Goal: Transaction & Acquisition: Book appointment/travel/reservation

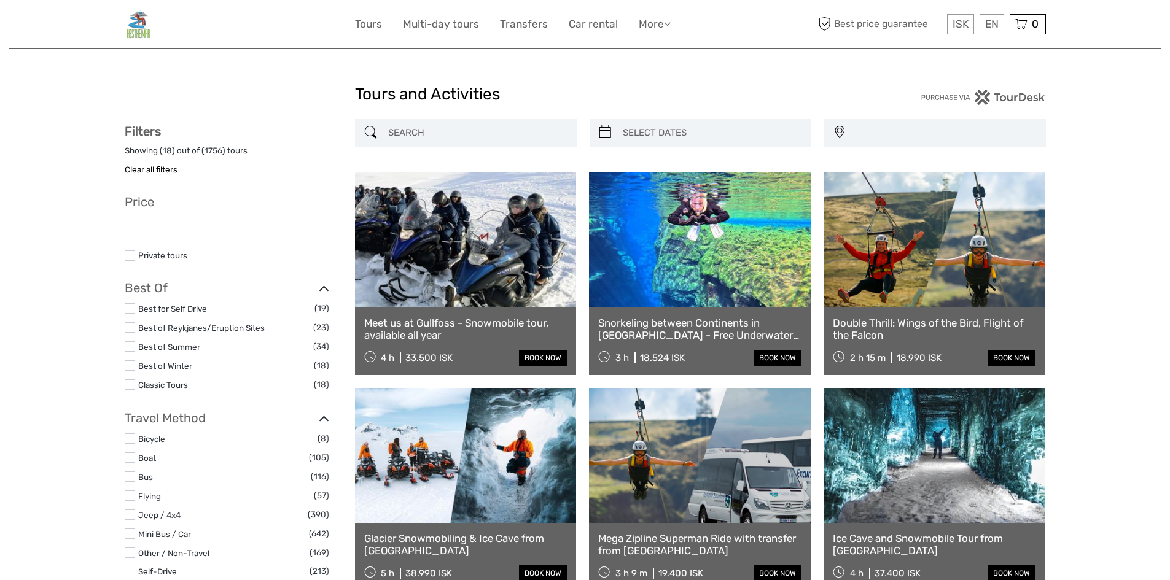
select select
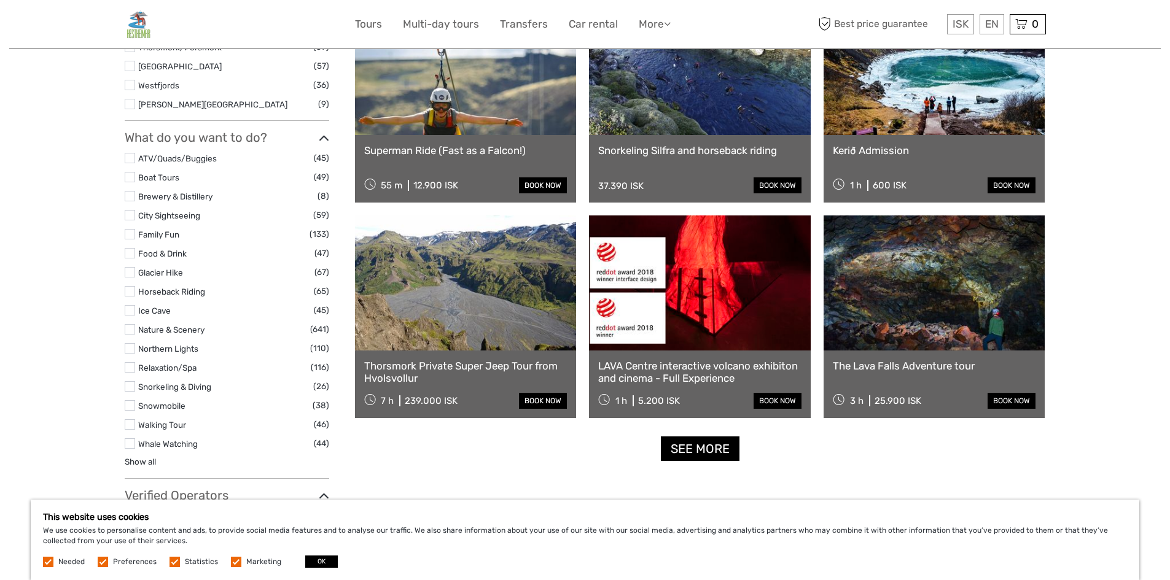
scroll to position [1105, 0]
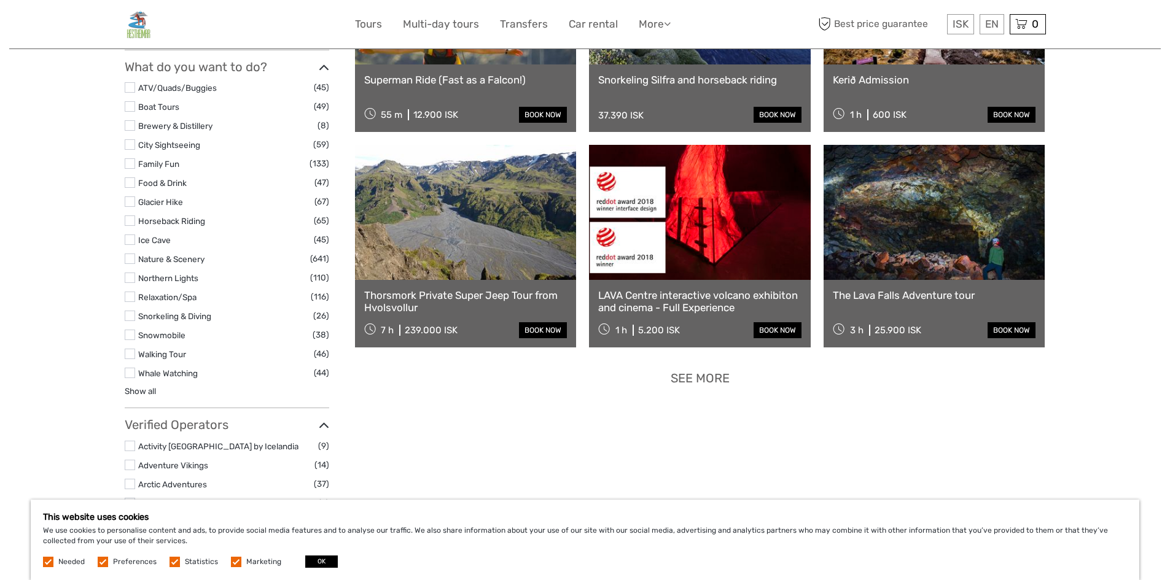
click at [692, 379] on link "See more" at bounding box center [700, 378] width 79 height 25
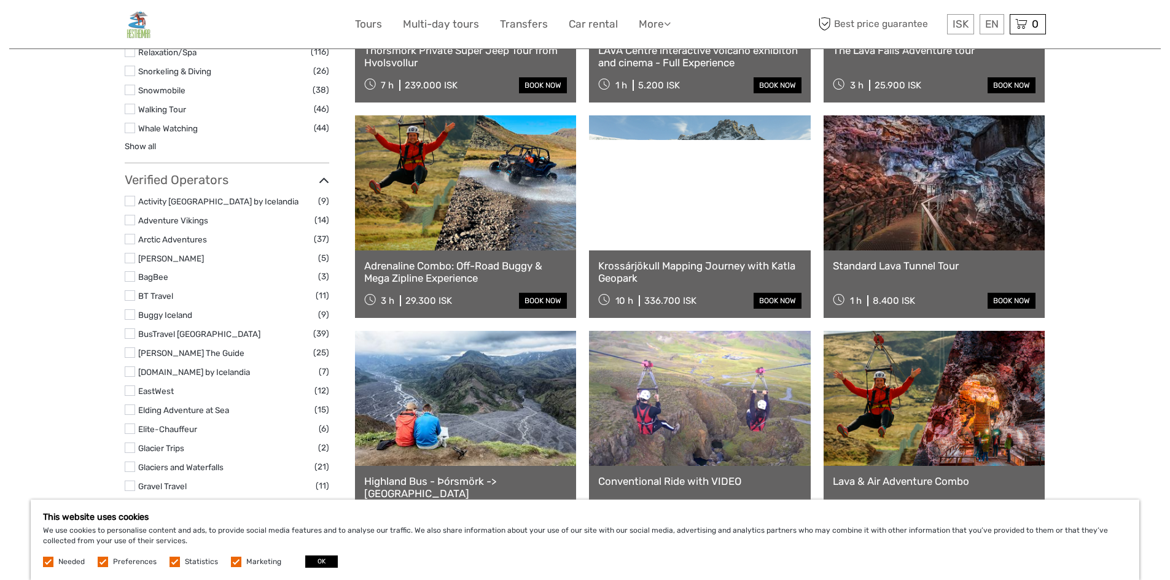
scroll to position [1351, 0]
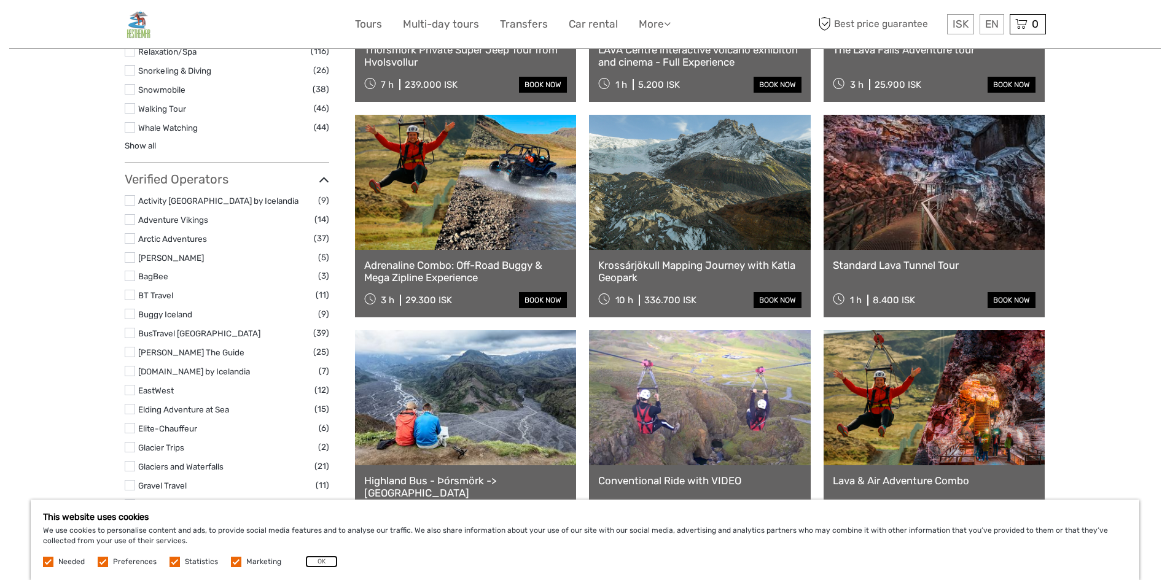
click at [321, 560] on button "OK" at bounding box center [321, 562] width 33 height 12
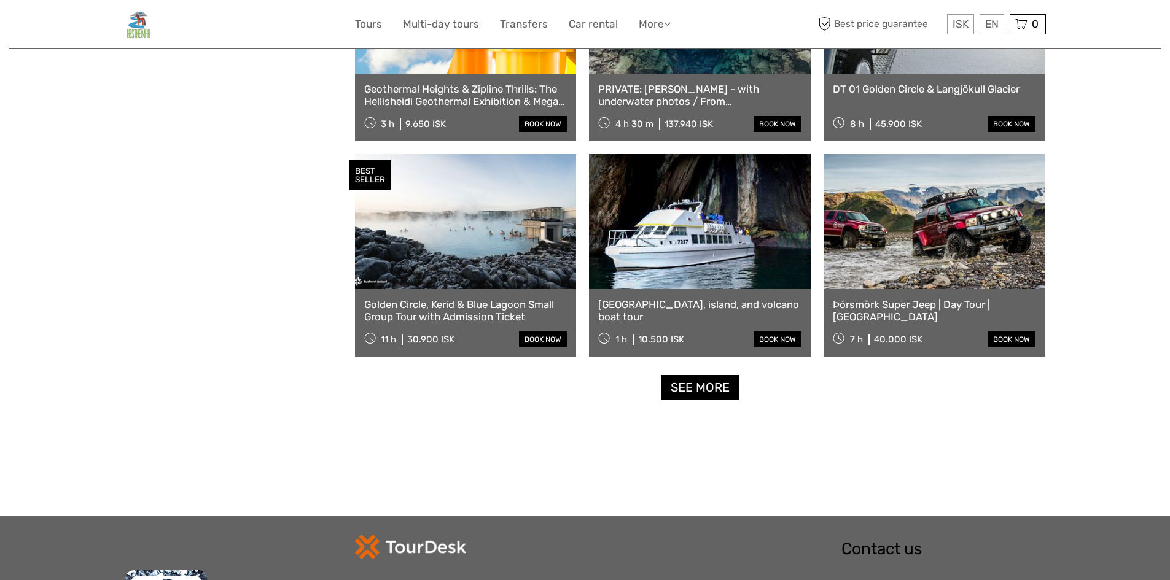
scroll to position [2394, 0]
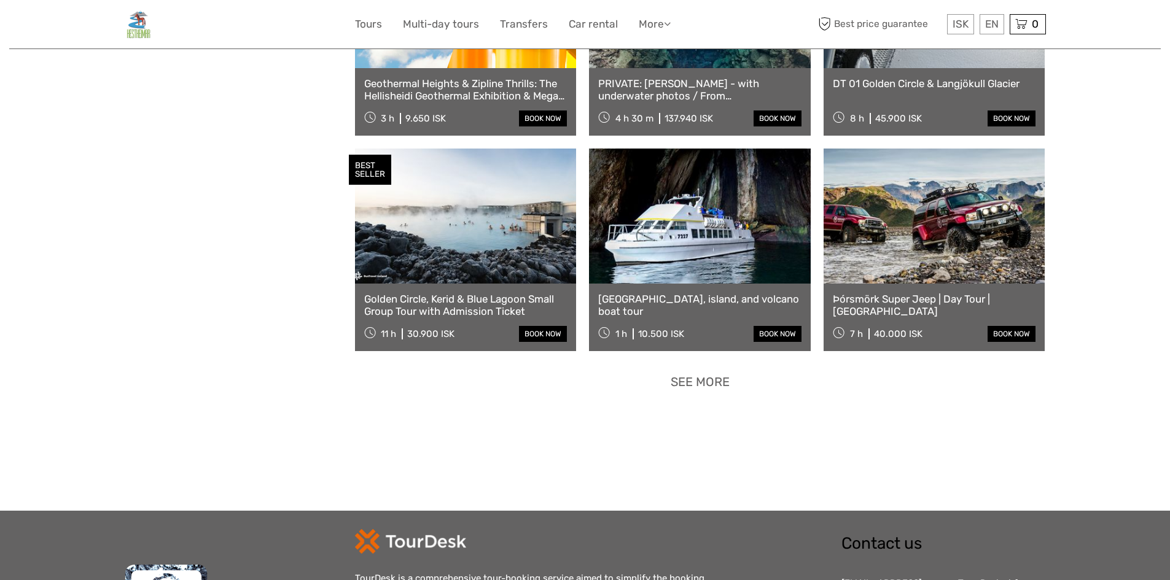
click at [696, 379] on link "See more" at bounding box center [700, 382] width 79 height 25
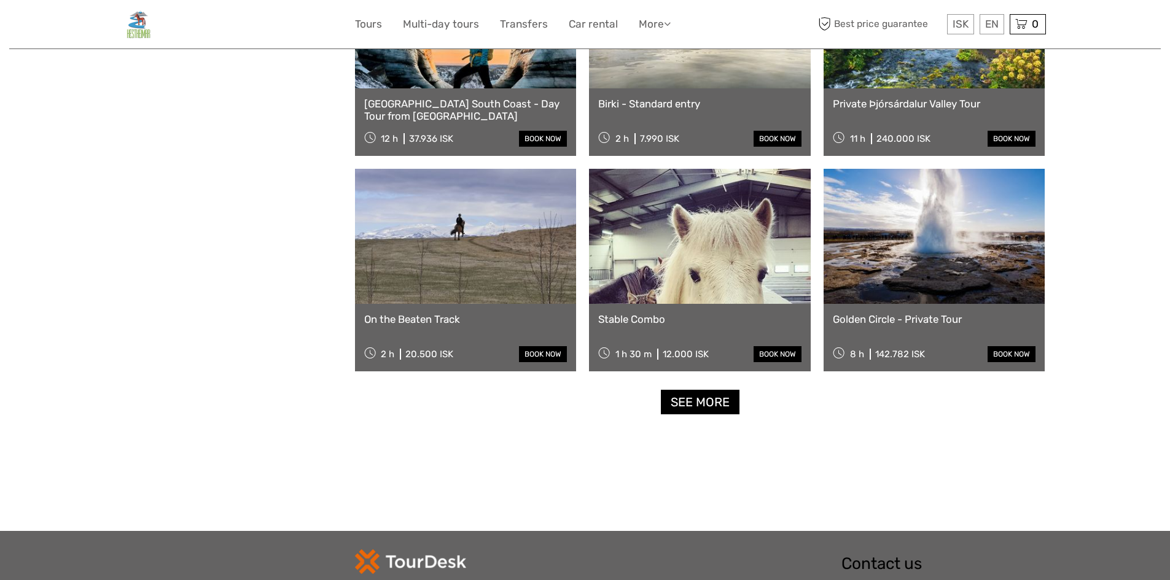
scroll to position [3684, 0]
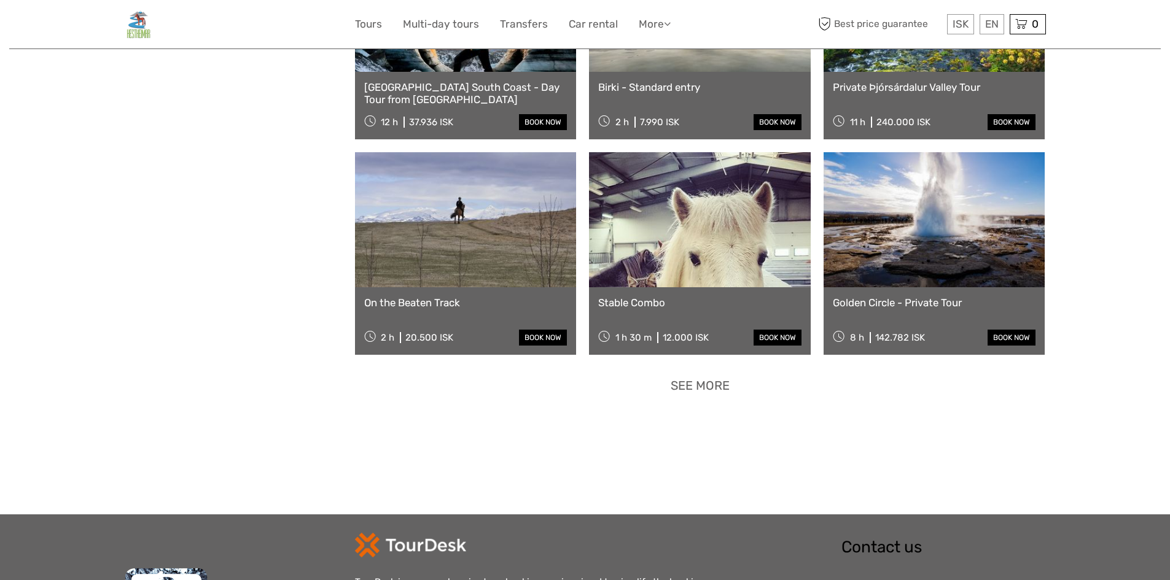
click at [689, 390] on link "See more" at bounding box center [700, 385] width 79 height 25
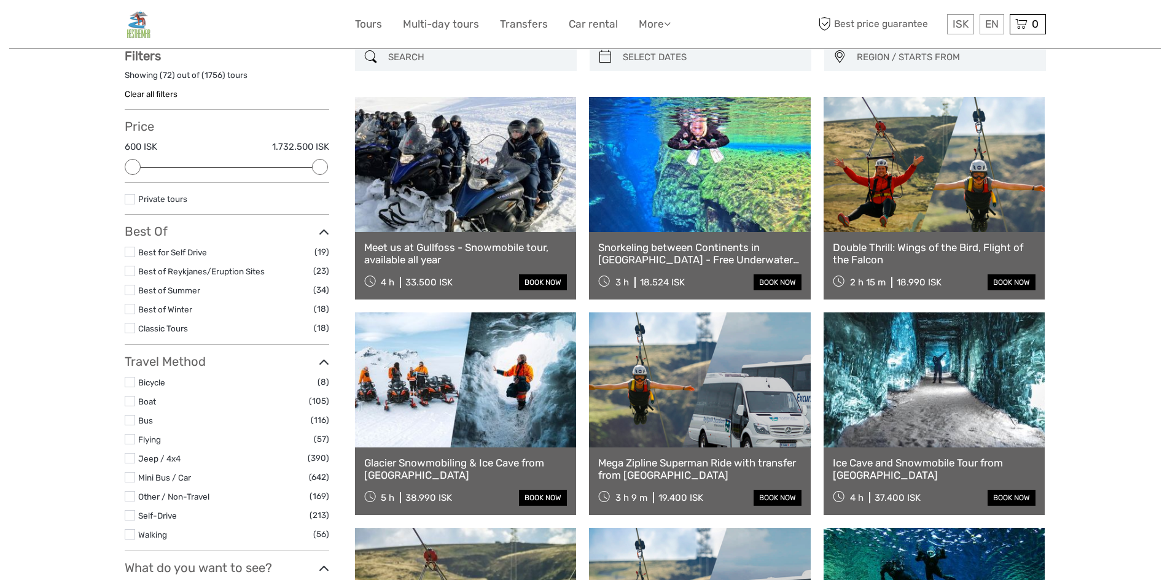
scroll to position [0, 0]
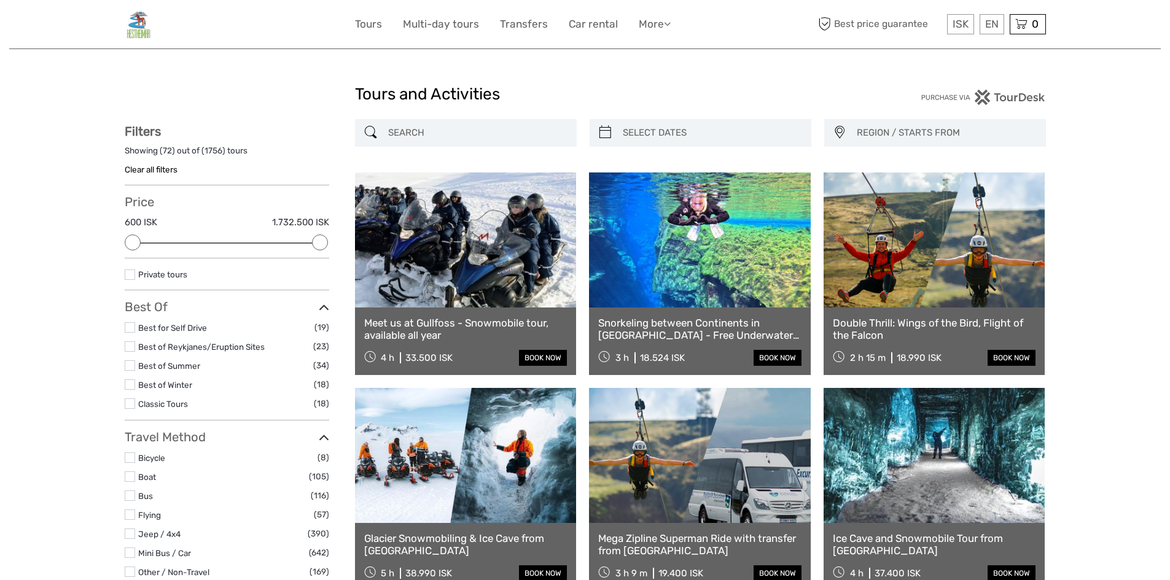
type input "04/09/2025"
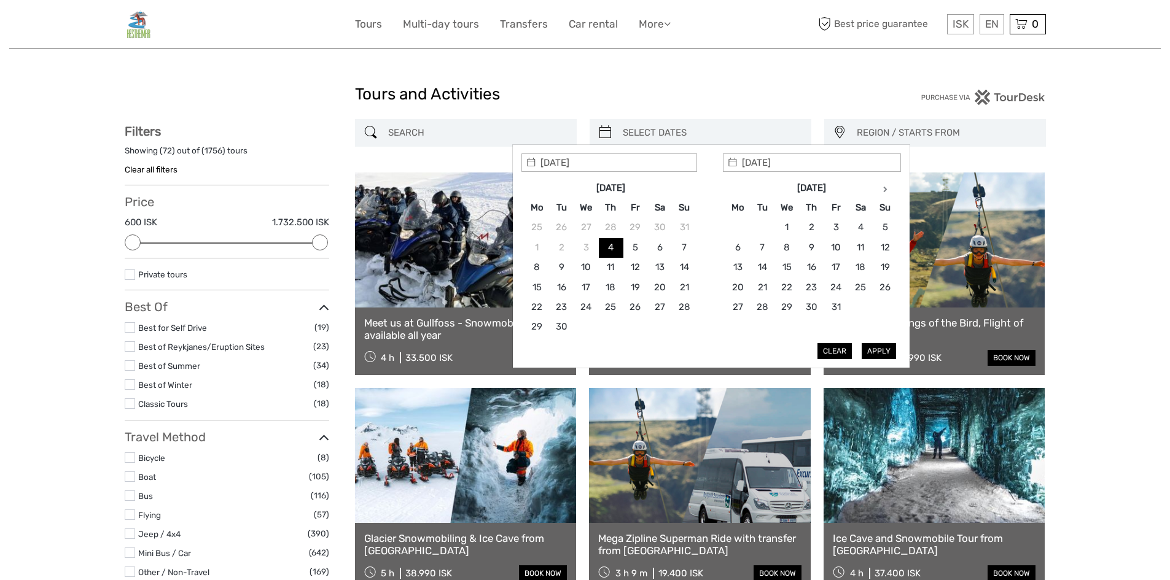
click at [729, 125] on input "search" at bounding box center [711, 132] width 187 height 21
click at [884, 185] on th at bounding box center [884, 188] width 25 height 20
type input "29/12/2025"
type input "01/01/2026"
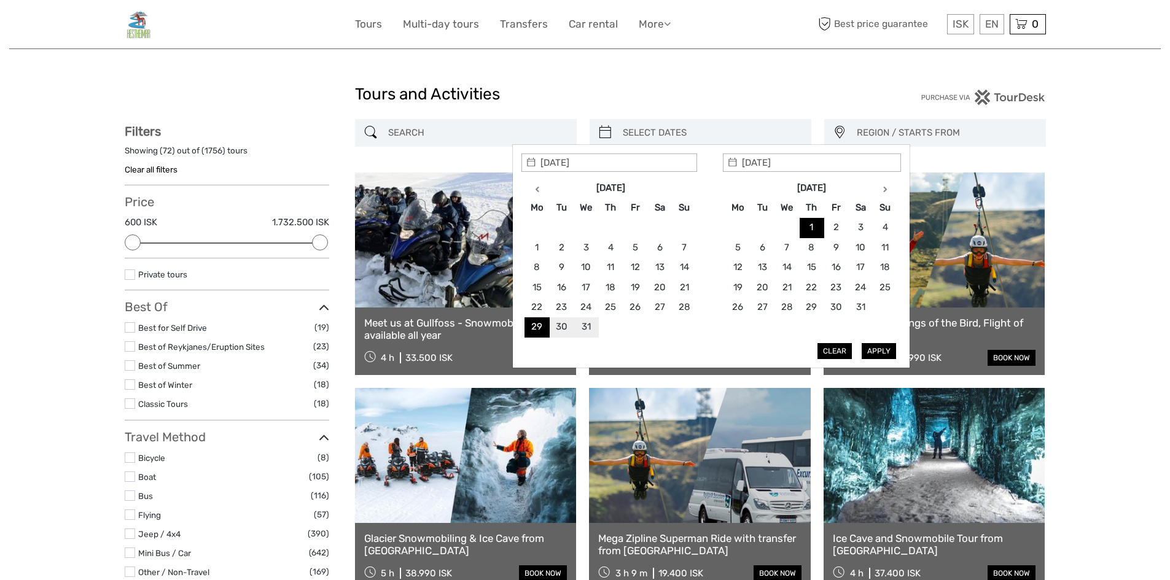
type input "29/12/2025"
click at [879, 354] on button "Apply" at bounding box center [878, 351] width 34 height 16
type input "29/12/2025 - 01/01/2026"
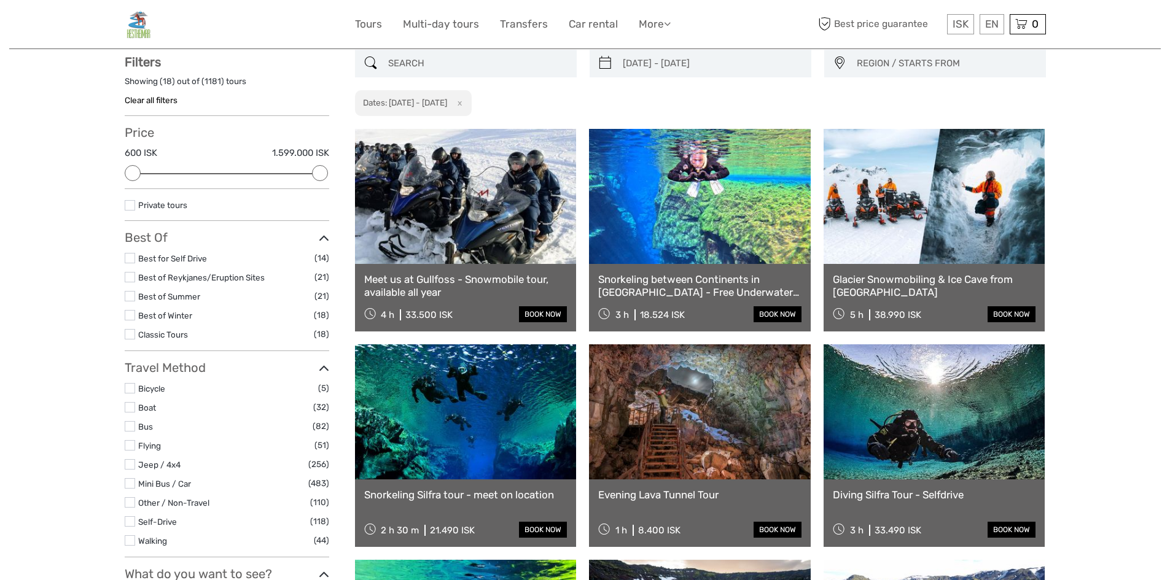
scroll to position [70, 0]
click at [507, 278] on link "Meet us at Gullfoss - Snowmobile tour, available all year" at bounding box center [465, 285] width 203 height 25
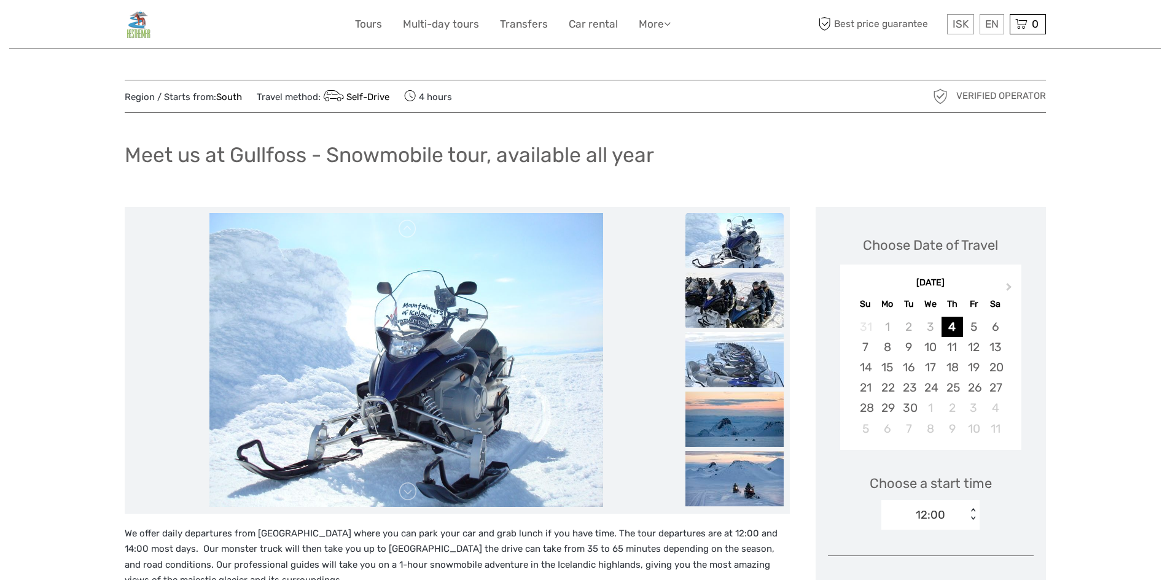
click at [695, 309] on img at bounding box center [734, 300] width 98 height 55
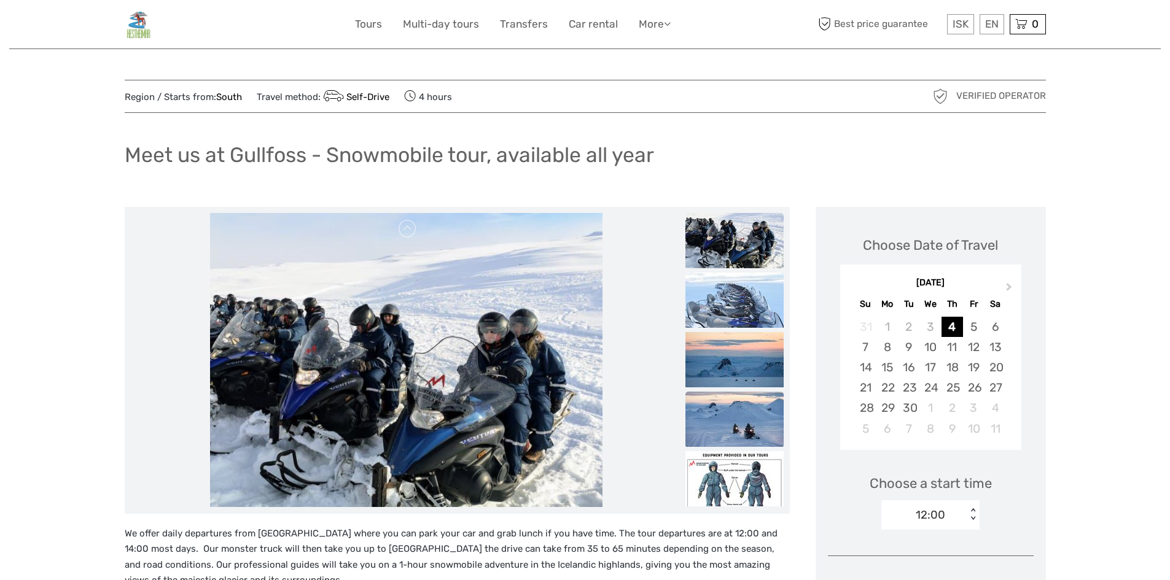
click at [728, 398] on img at bounding box center [734, 419] width 98 height 55
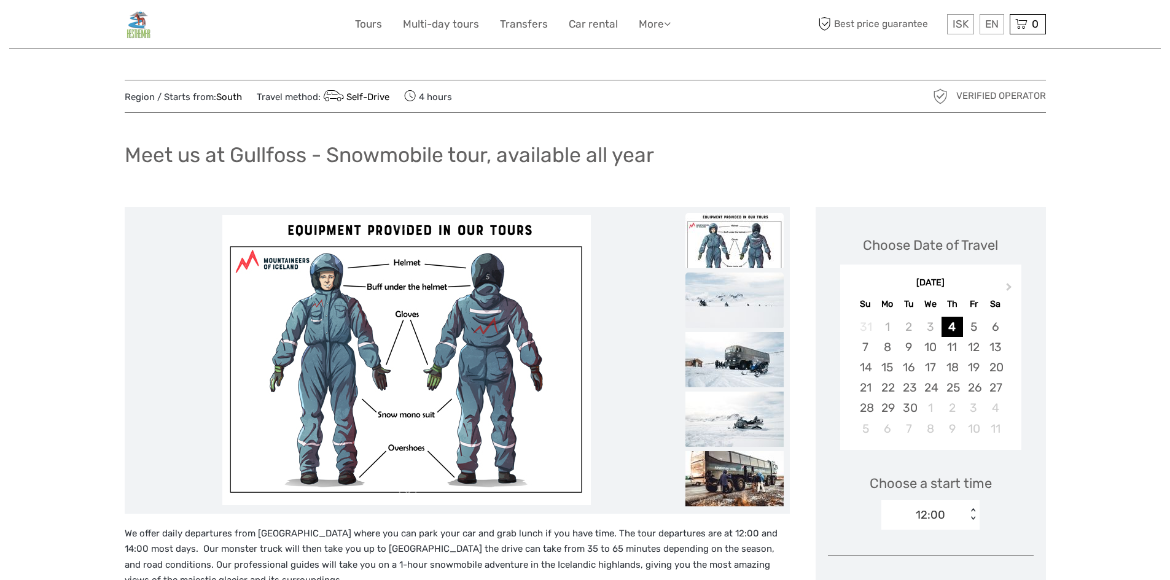
click at [742, 324] on img at bounding box center [734, 300] width 98 height 55
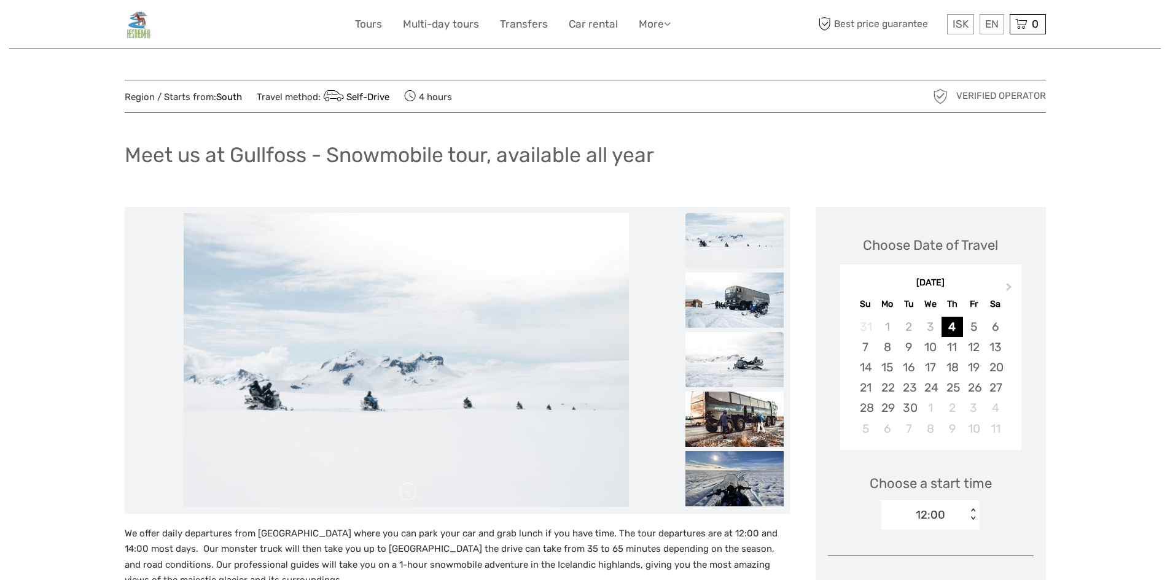
click at [731, 332] on img at bounding box center [734, 359] width 98 height 55
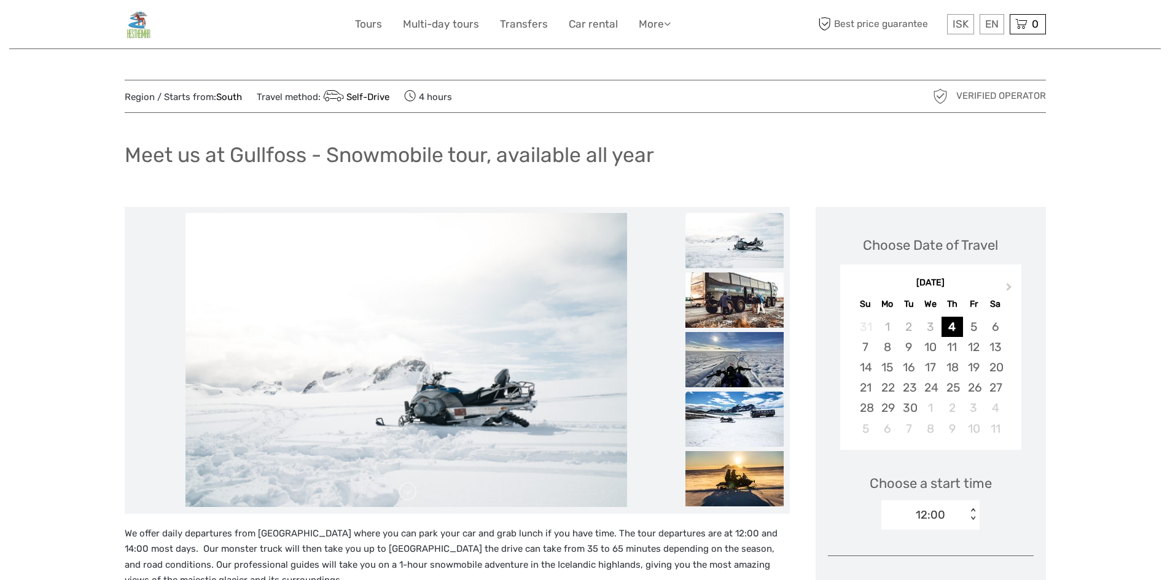
click at [734, 410] on img at bounding box center [734, 419] width 98 height 55
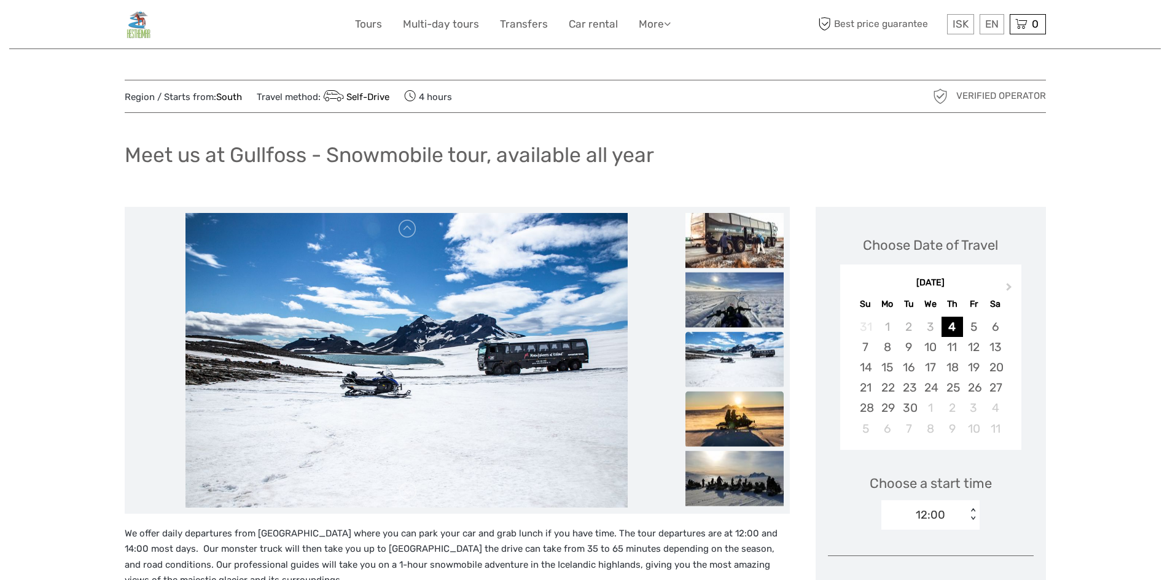
click at [741, 434] on img at bounding box center [734, 418] width 98 height 55
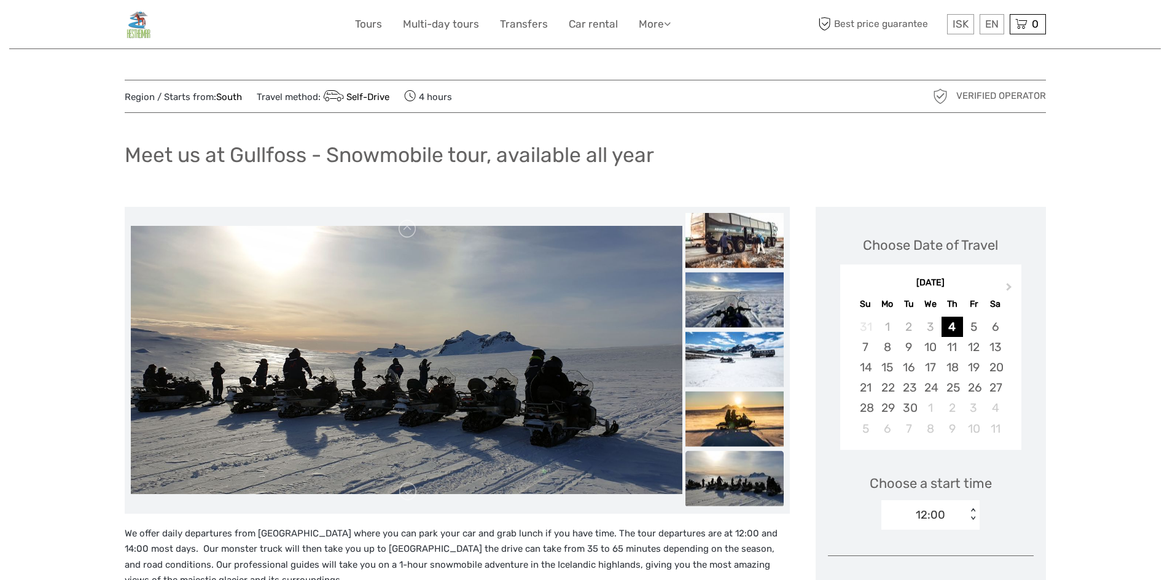
click at [740, 466] on img at bounding box center [734, 478] width 98 height 55
click at [737, 413] on img at bounding box center [734, 418] width 98 height 55
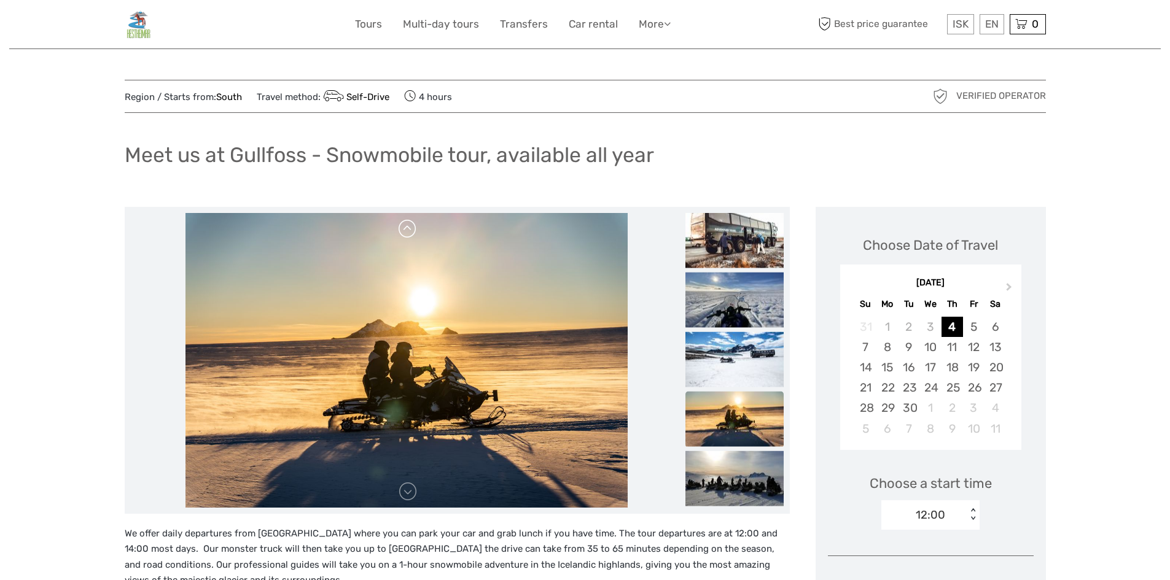
drag, startPoint x: 395, startPoint y: 230, endPoint x: 406, endPoint y: 228, distance: 11.3
click at [401, 230] on div at bounding box center [406, 360] width 551 height 295
click at [406, 228] on link at bounding box center [408, 229] width 20 height 20
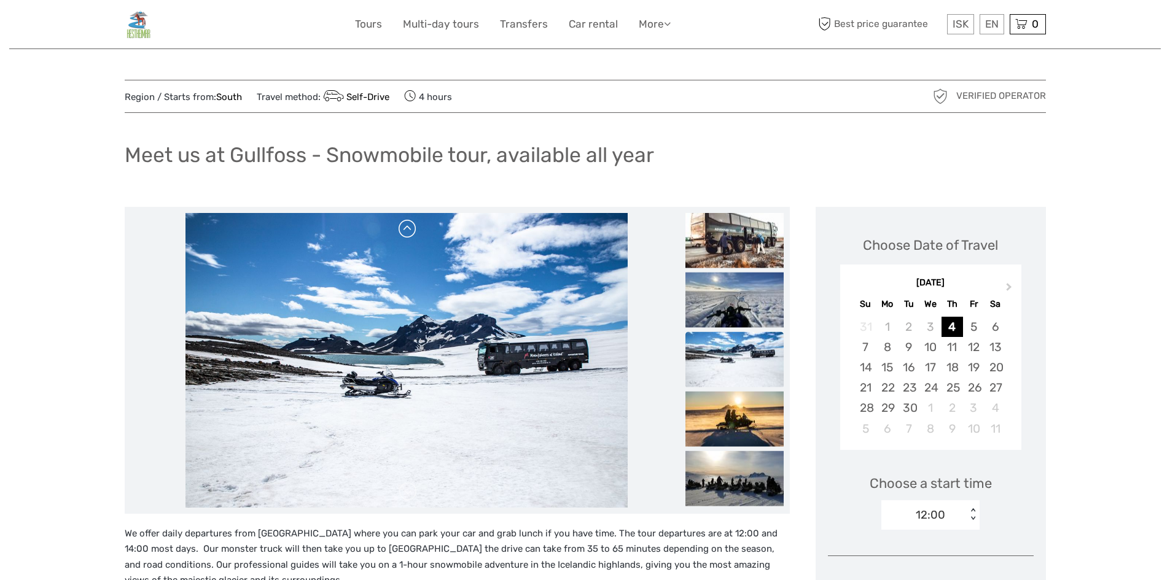
click at [406, 228] on link at bounding box center [408, 229] width 20 height 20
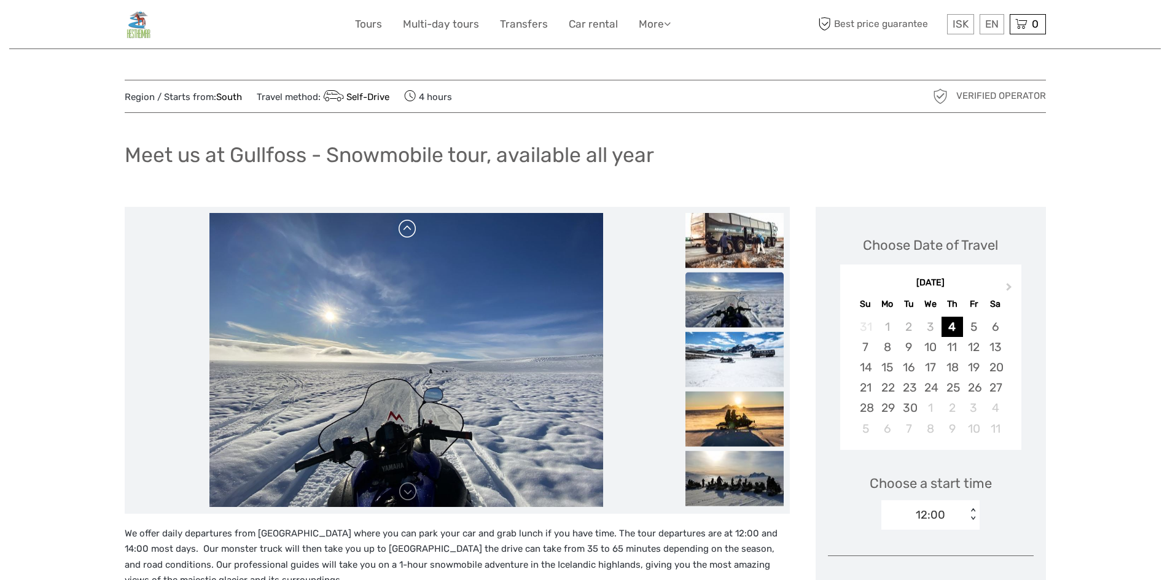
click at [406, 228] on link at bounding box center [408, 229] width 20 height 20
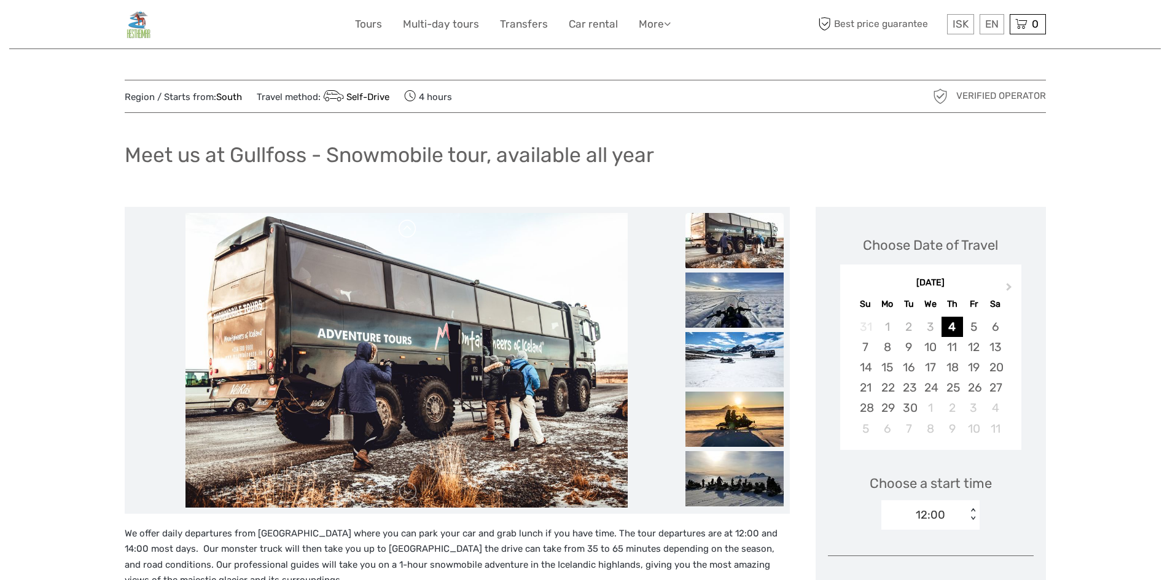
click at [406, 228] on link at bounding box center [408, 229] width 20 height 20
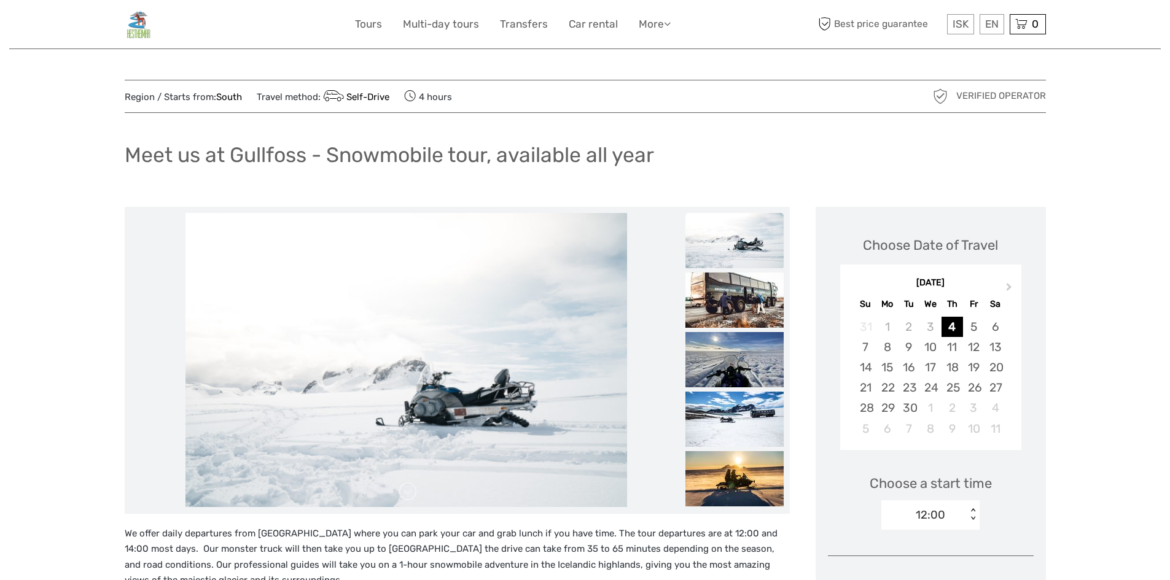
click at [406, 228] on link at bounding box center [408, 229] width 20 height 20
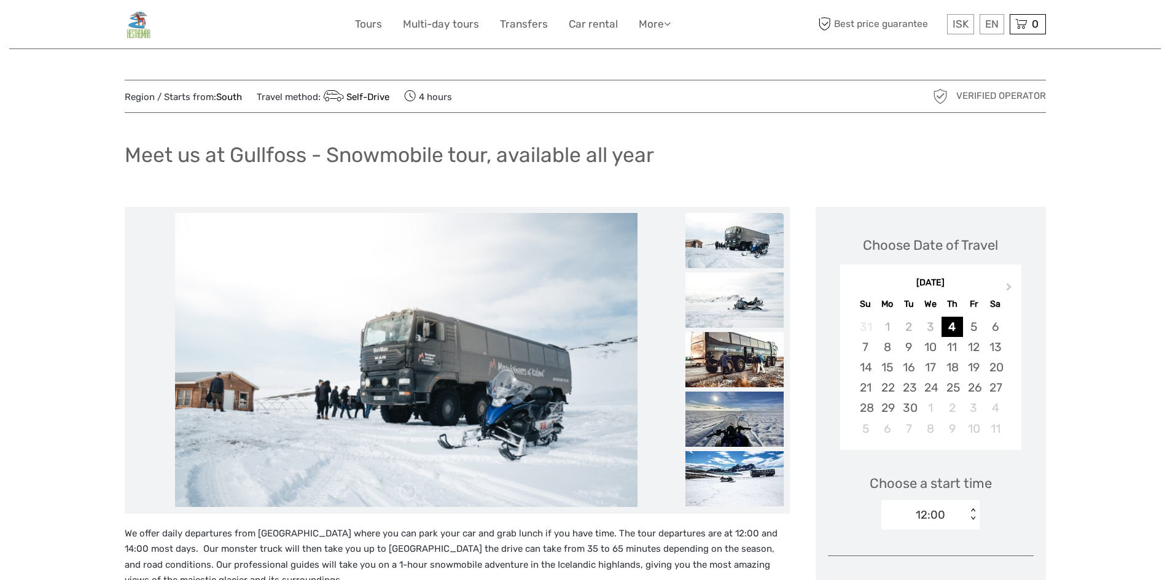
click at [406, 228] on link at bounding box center [408, 229] width 20 height 20
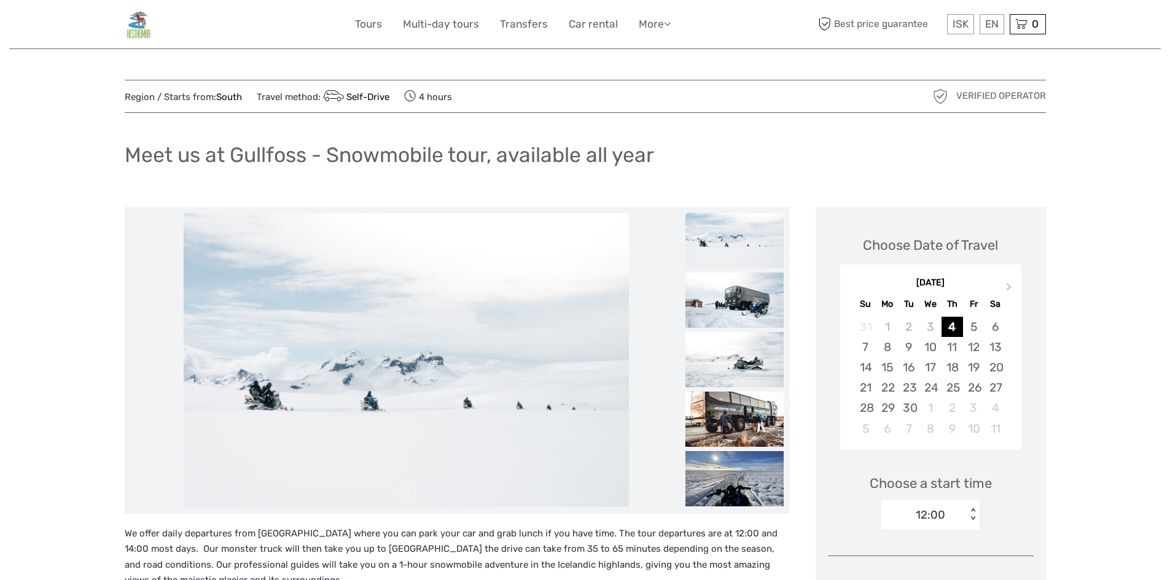
click at [406, 228] on link at bounding box center [408, 229] width 20 height 20
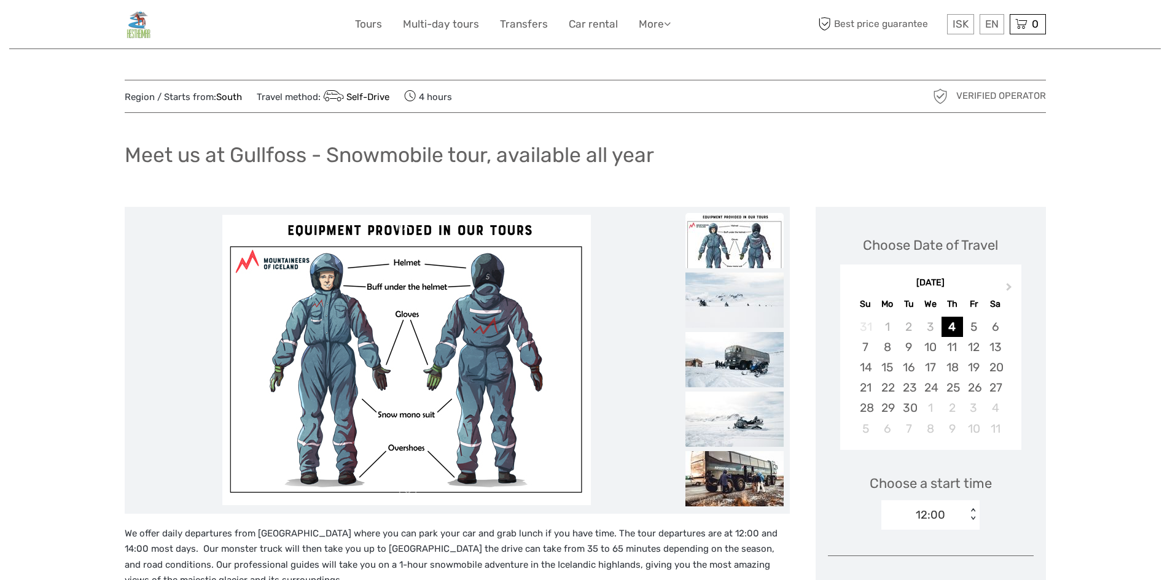
click at [406, 228] on link at bounding box center [408, 229] width 20 height 20
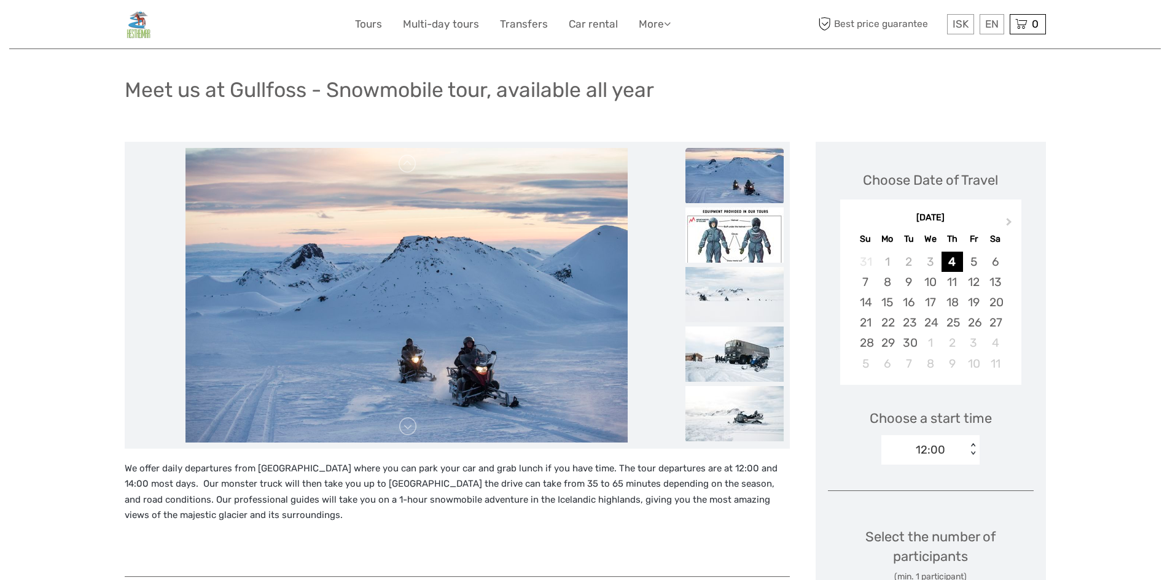
scroll to position [61, 0]
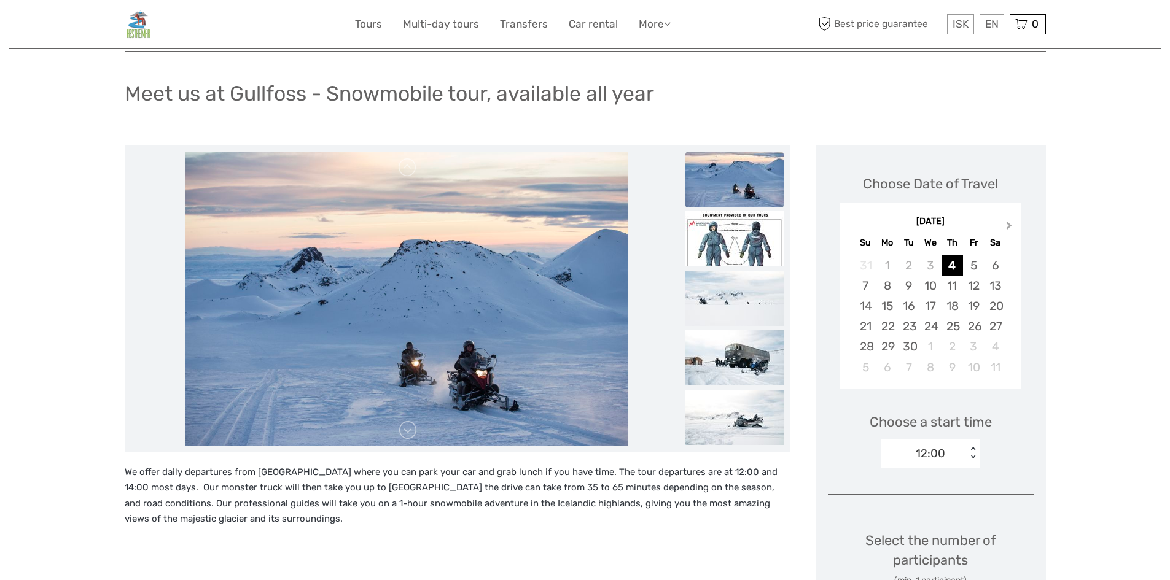
click at [1009, 222] on span "Next Month" at bounding box center [1009, 228] width 0 height 18
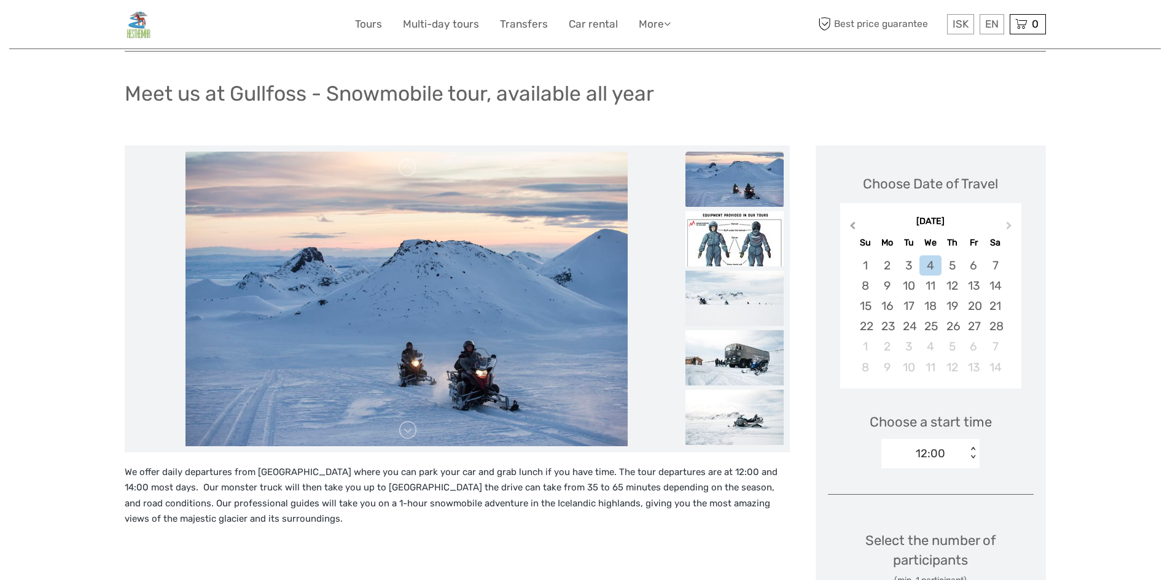
click at [847, 227] on button "Previous Month" at bounding box center [851, 229] width 20 height 20
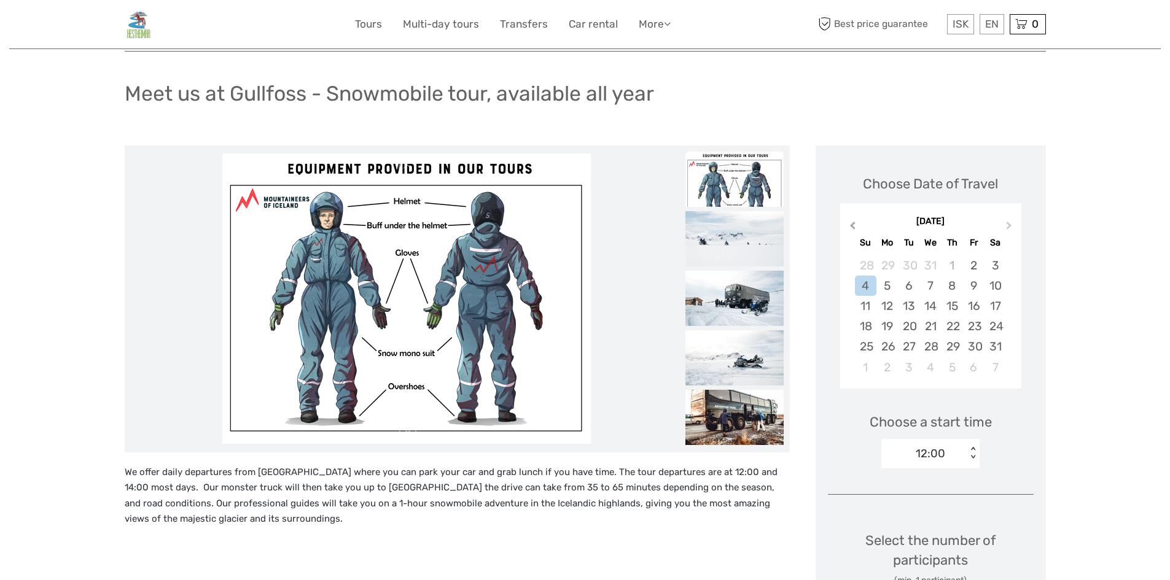
click at [852, 223] on span "Previous Month" at bounding box center [852, 228] width 0 height 18
click at [917, 343] on div "30" at bounding box center [908, 346] width 21 height 20
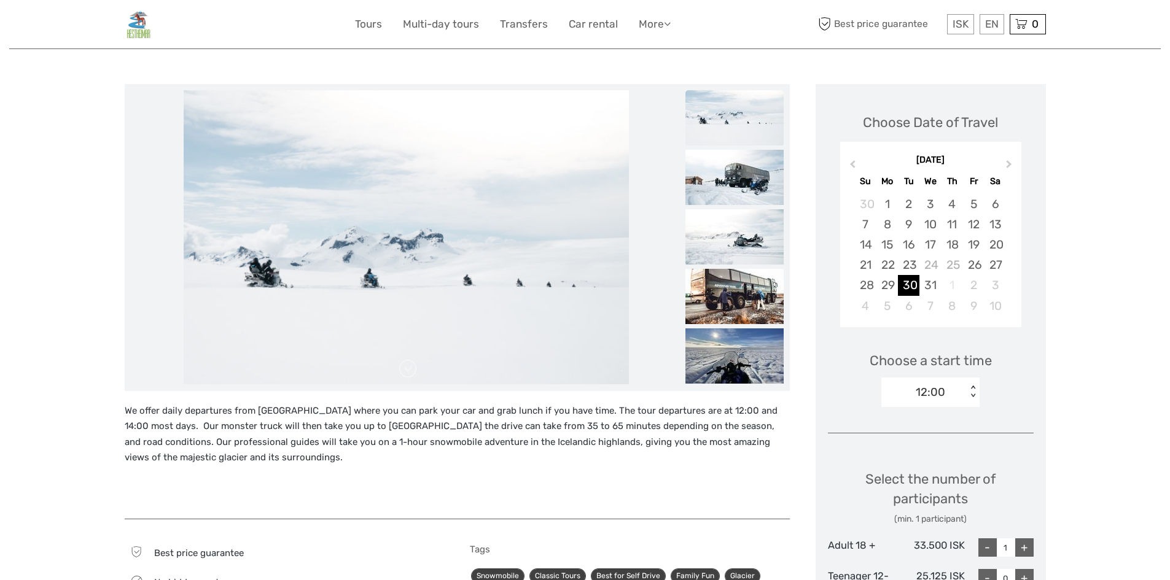
scroll to position [0, 0]
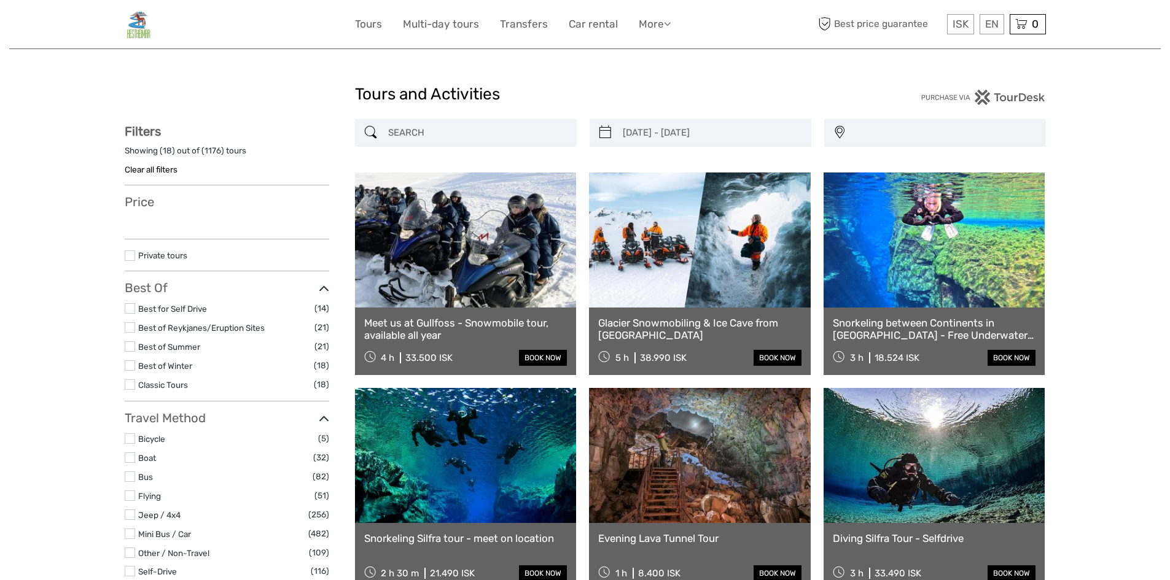
select select
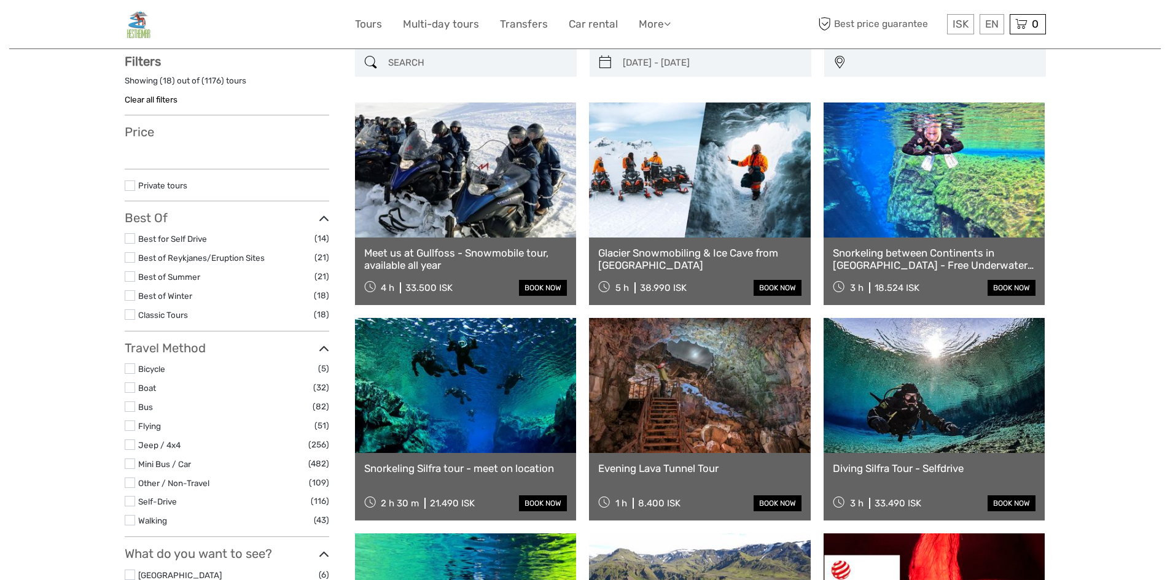
type input "[DATE] - [DATE]"
select select
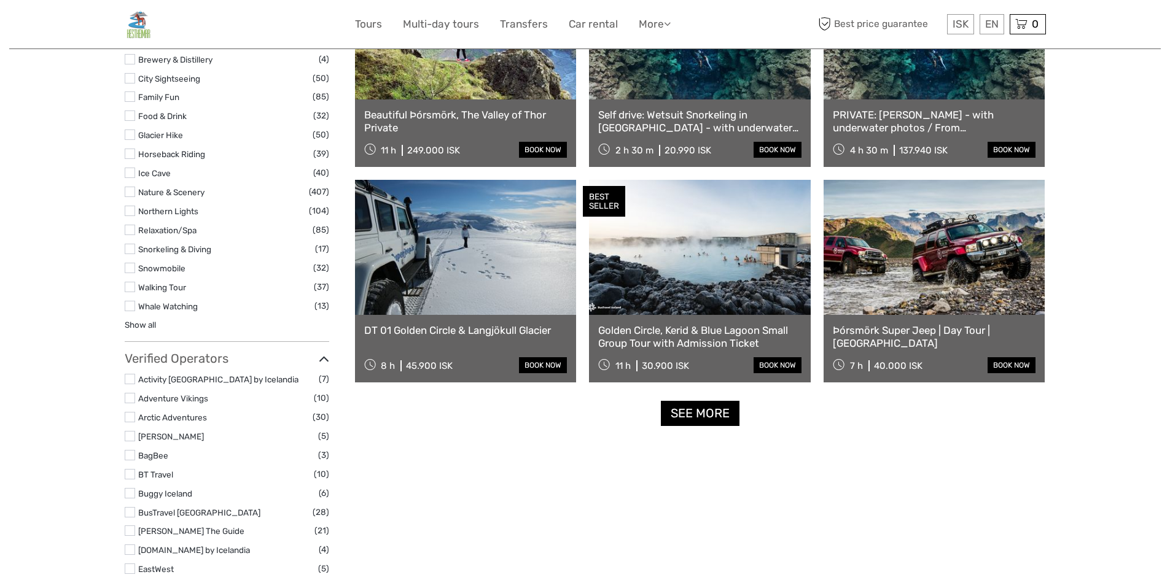
scroll to position [1114, 0]
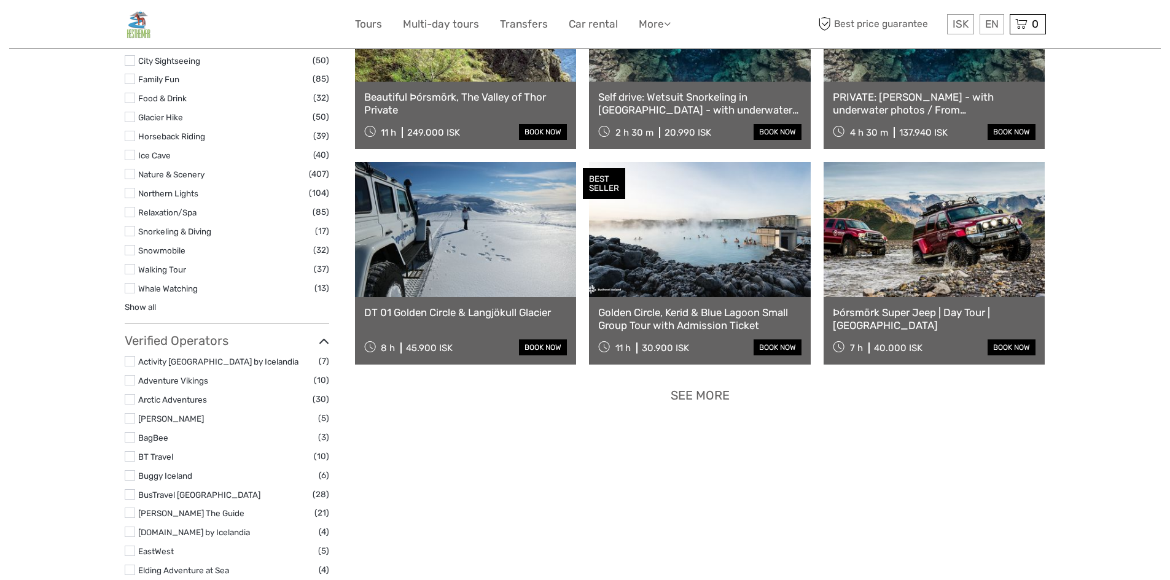
click at [702, 392] on link "See more" at bounding box center [700, 395] width 79 height 25
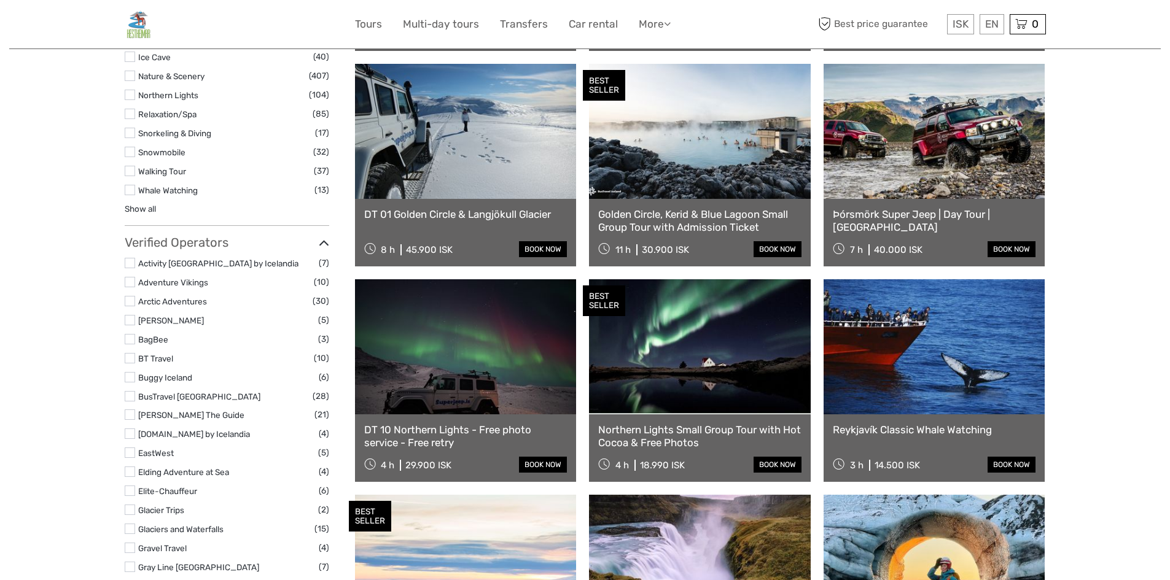
scroll to position [1237, 0]
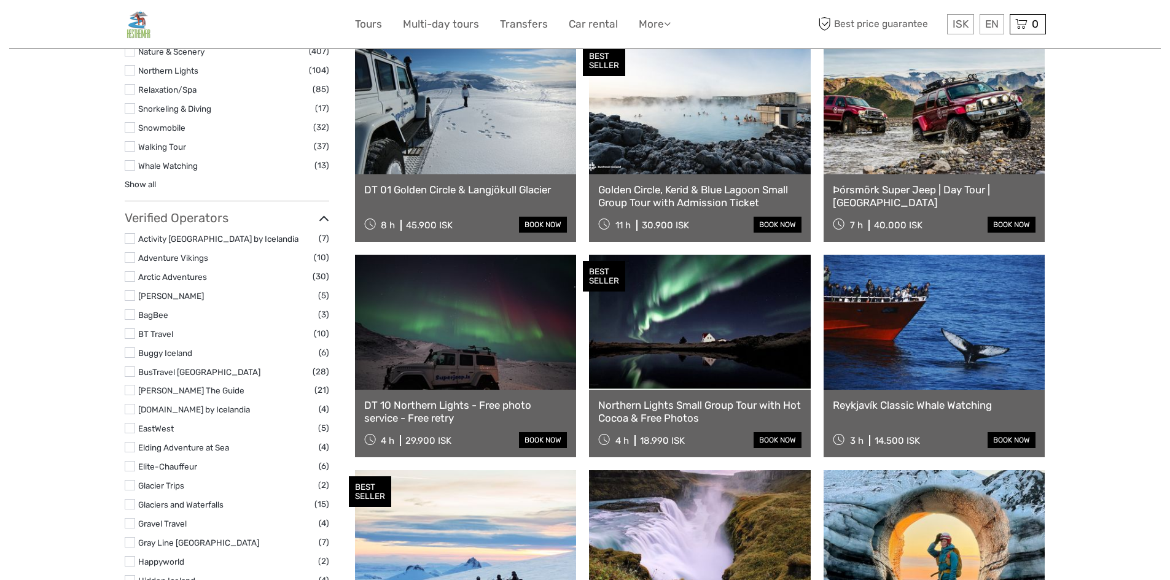
click at [690, 414] on link "Northern Lights Small Group Tour with Hot Cocoa & Free Photos" at bounding box center [699, 411] width 203 height 25
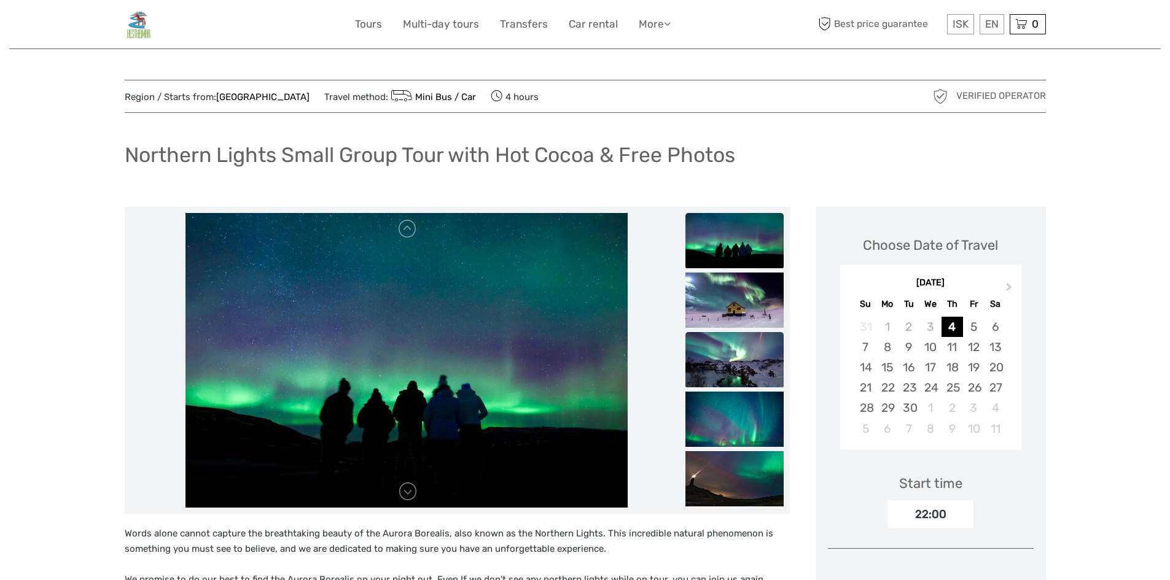
click at [736, 357] on img at bounding box center [734, 359] width 98 height 55
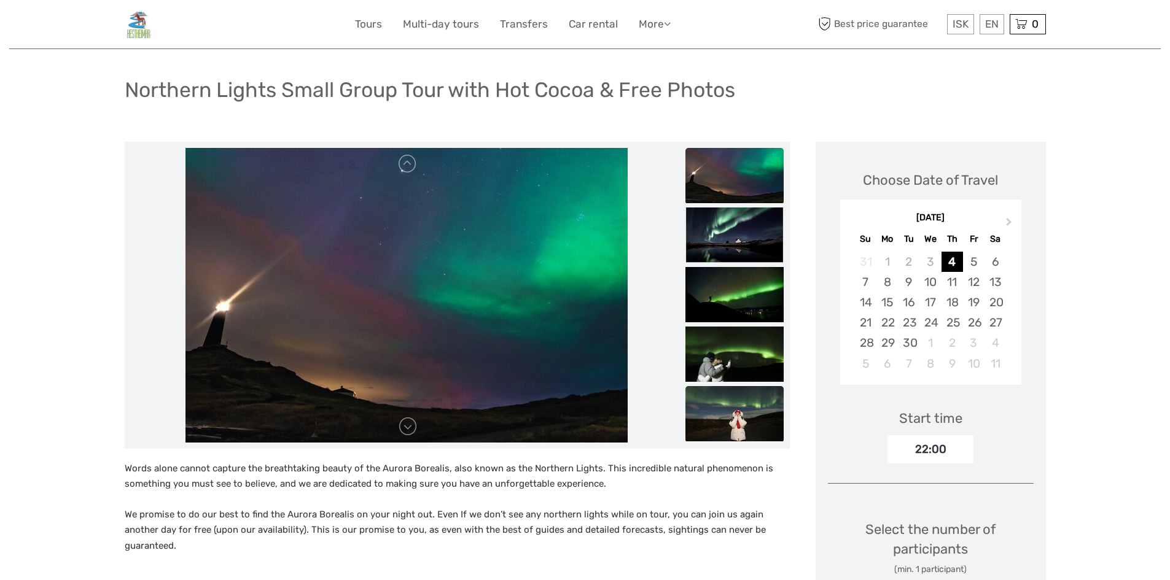
scroll to position [61, 0]
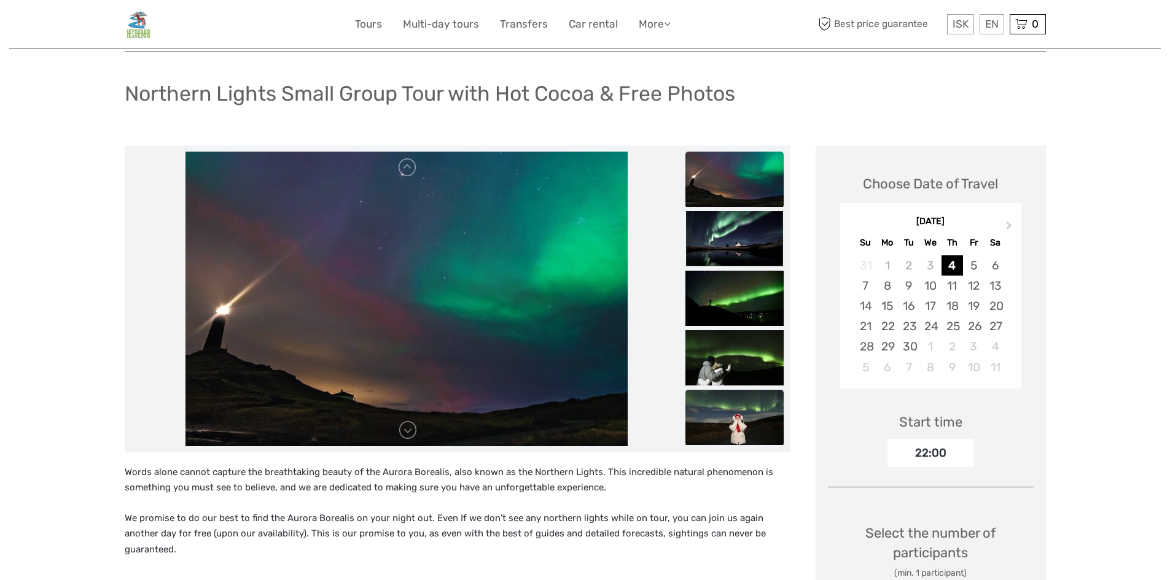
click at [732, 419] on img at bounding box center [734, 417] width 98 height 55
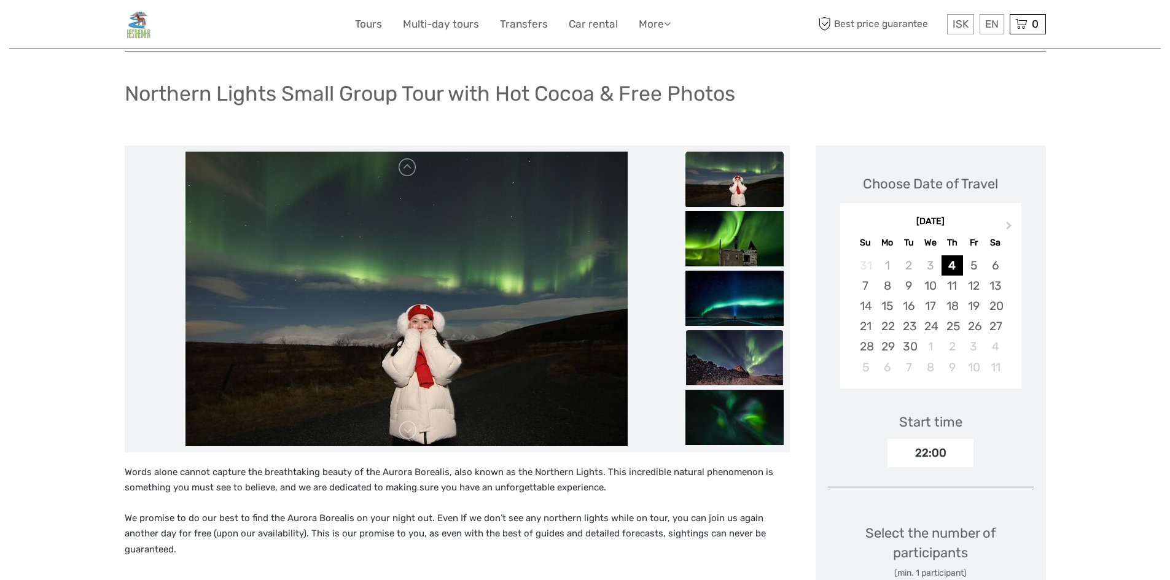
click at [723, 352] on img at bounding box center [734, 357] width 98 height 55
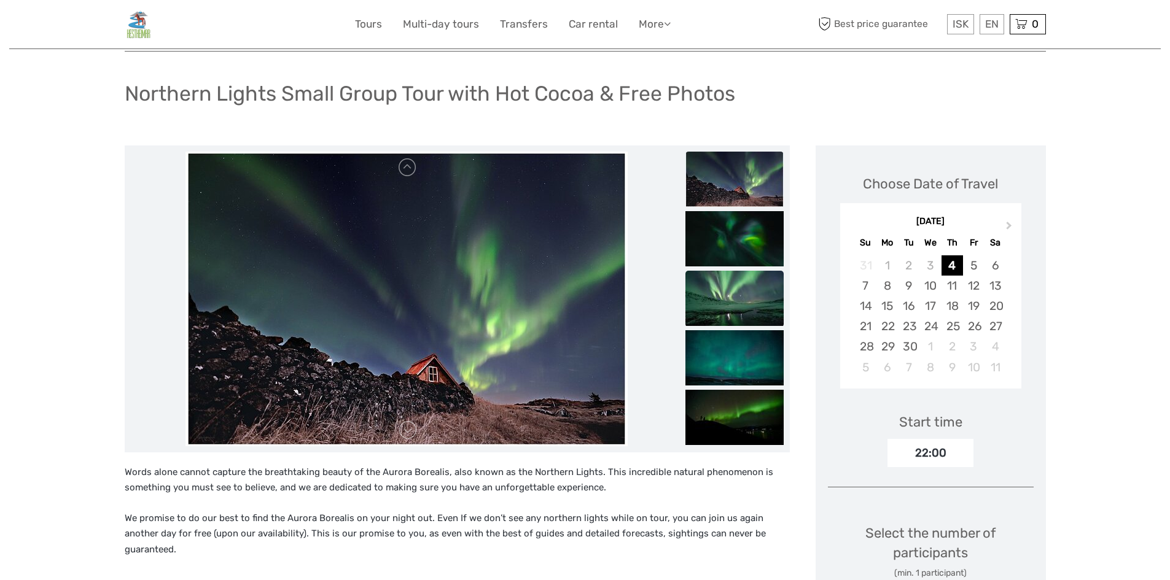
click at [723, 316] on img at bounding box center [734, 298] width 98 height 55
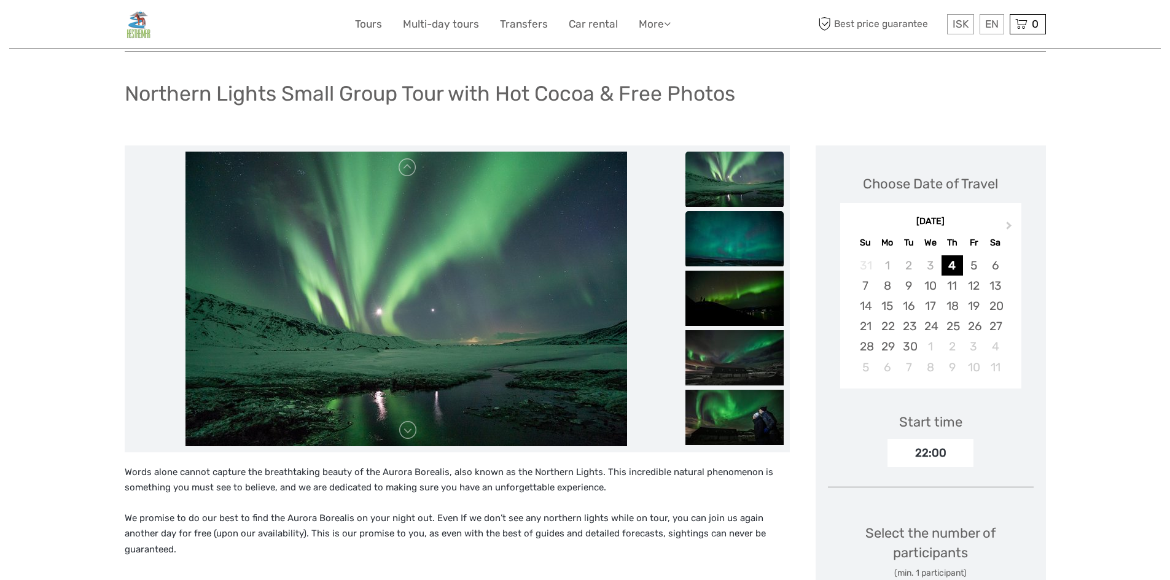
click at [728, 254] on img at bounding box center [734, 238] width 98 height 55
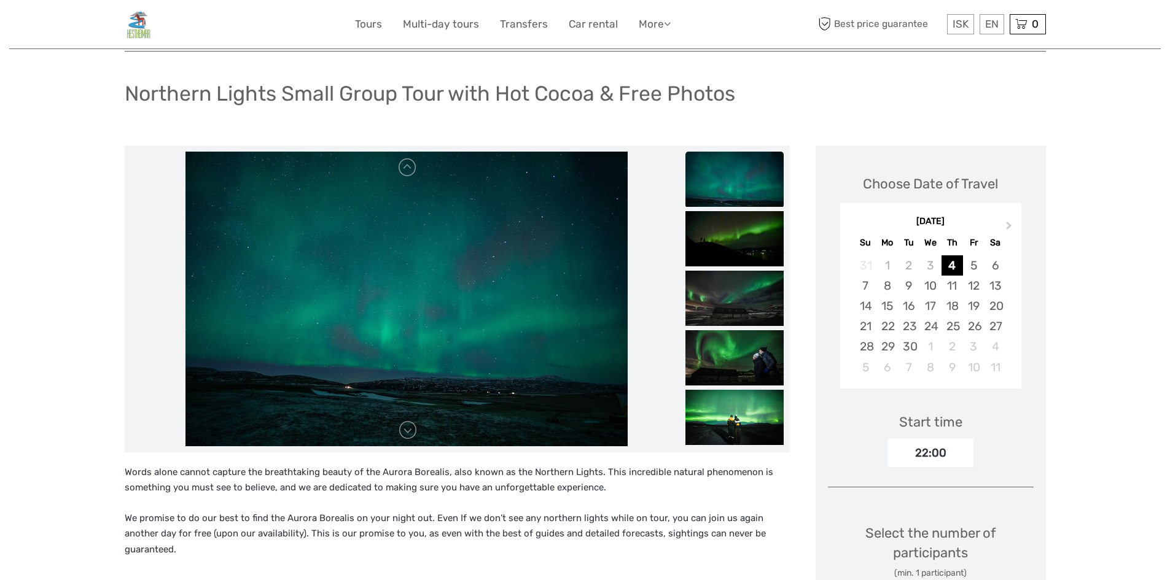
click at [729, 190] on img at bounding box center [734, 179] width 98 height 55
click at [750, 402] on img at bounding box center [734, 417] width 98 height 55
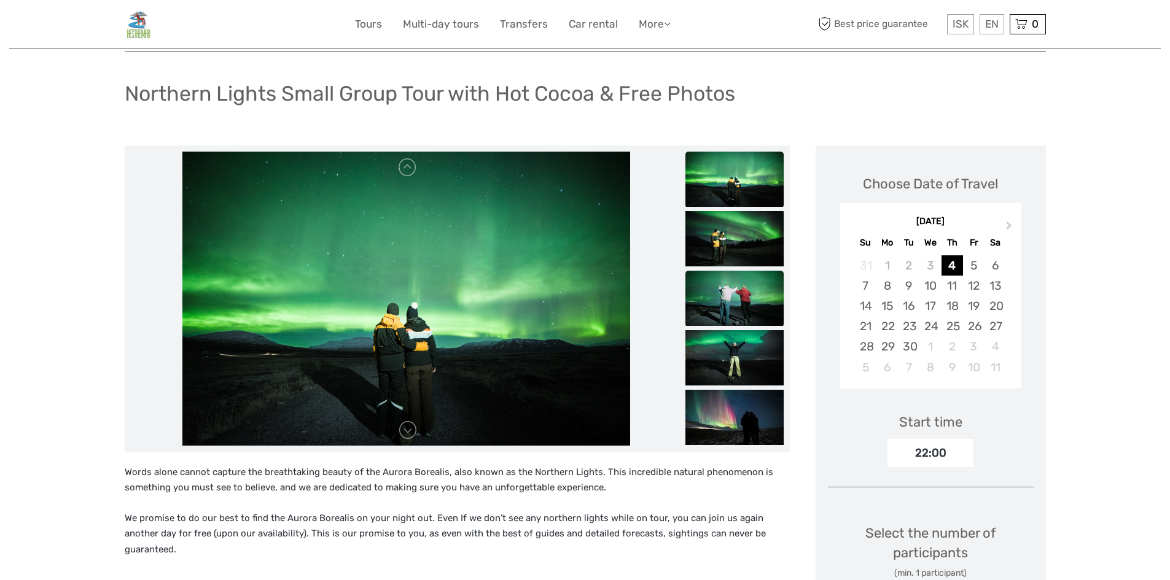
click at [733, 297] on img at bounding box center [734, 298] width 98 height 55
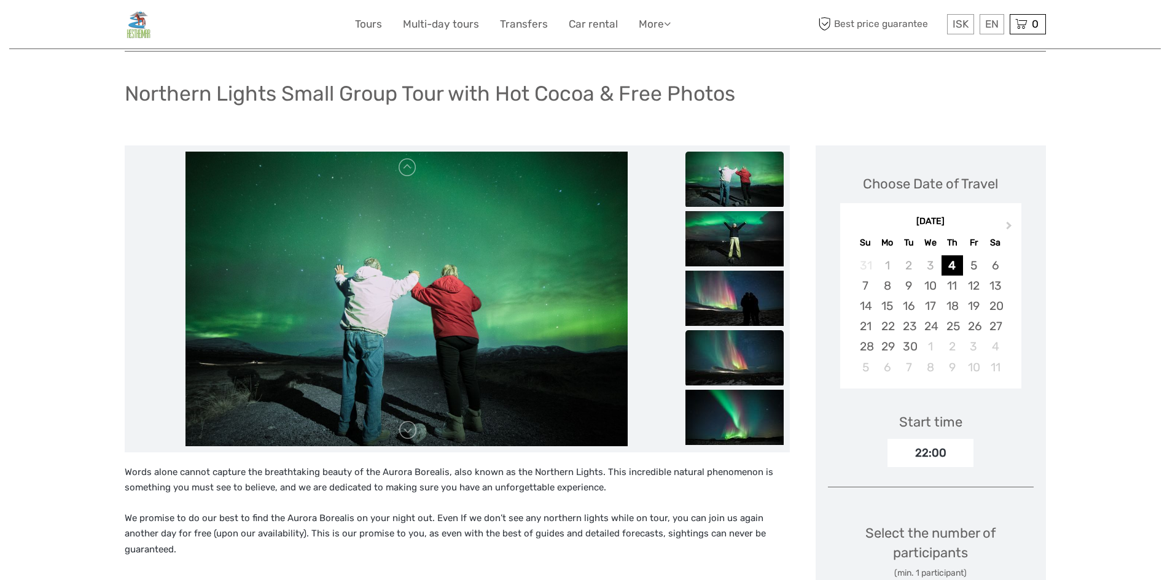
click at [740, 331] on img at bounding box center [734, 357] width 98 height 55
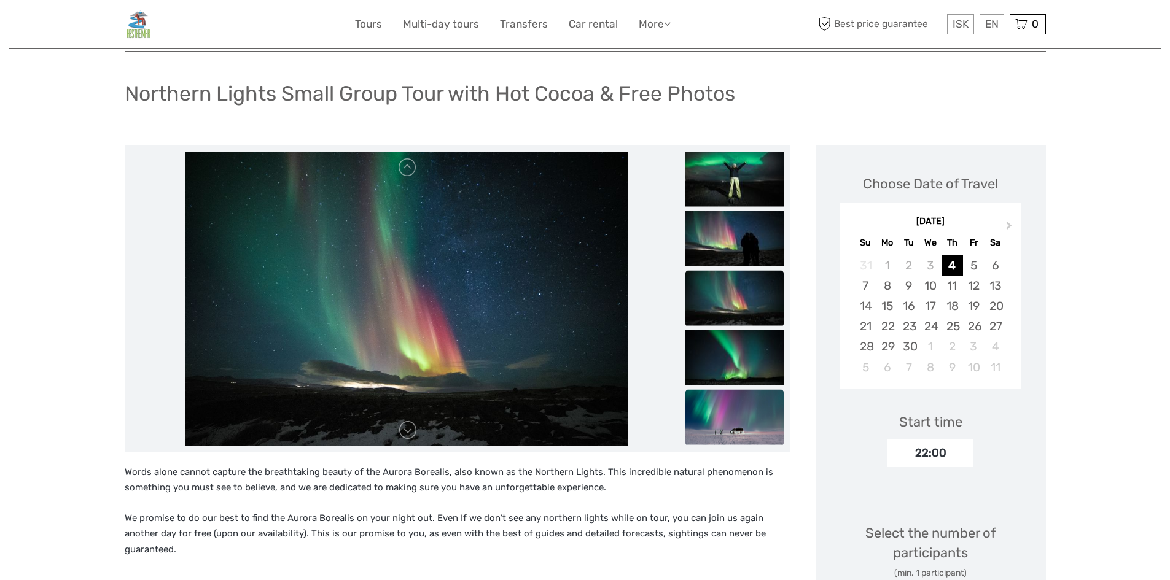
click at [748, 405] on img at bounding box center [734, 416] width 98 height 55
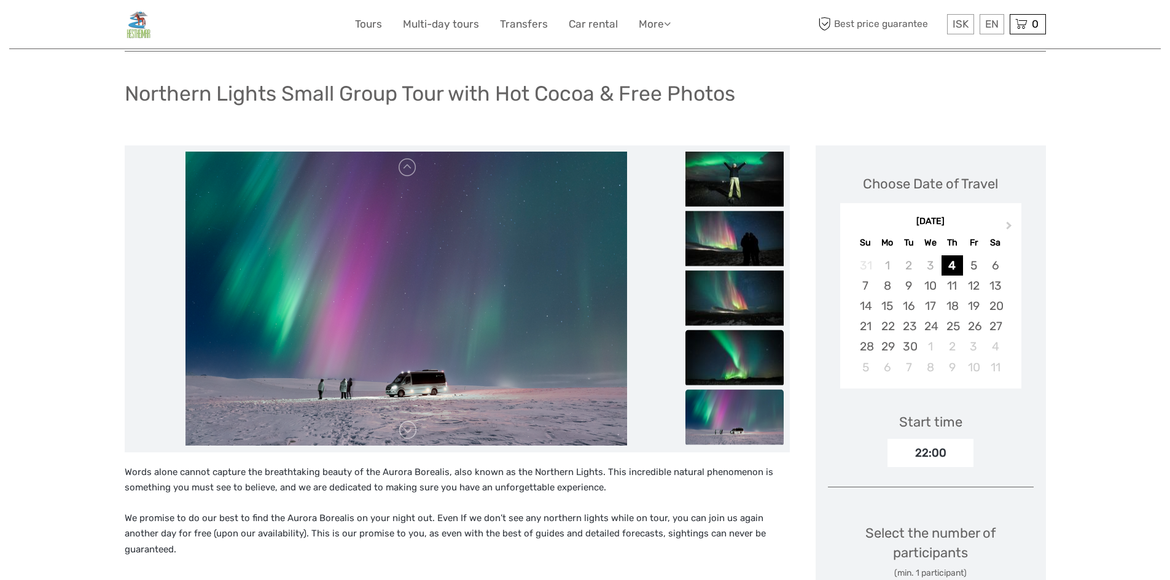
click at [733, 346] on img at bounding box center [734, 357] width 98 height 55
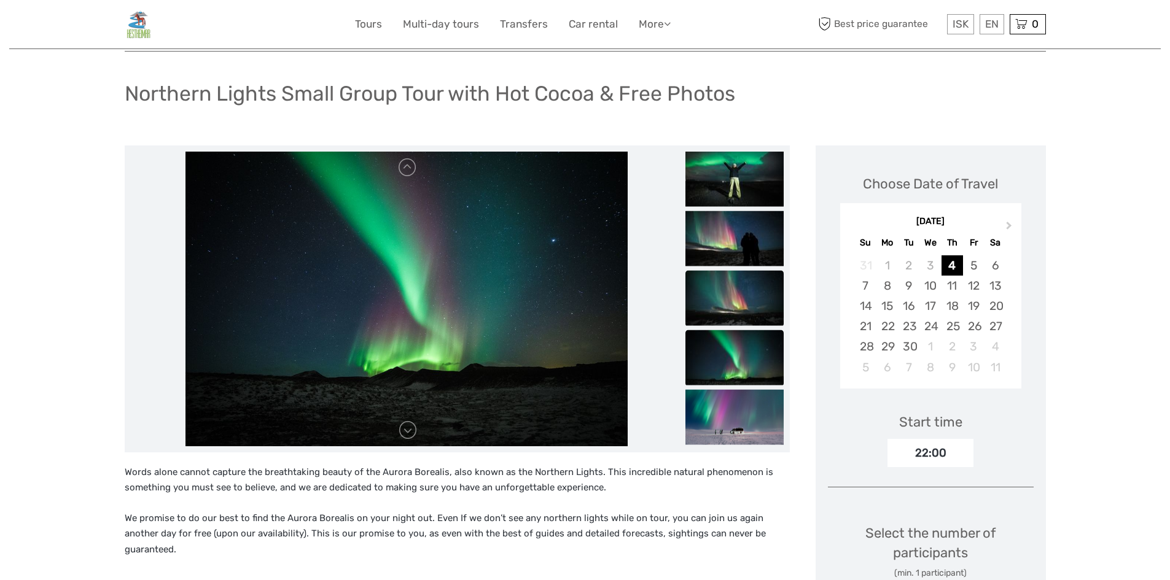
click at [729, 308] on img at bounding box center [734, 297] width 98 height 55
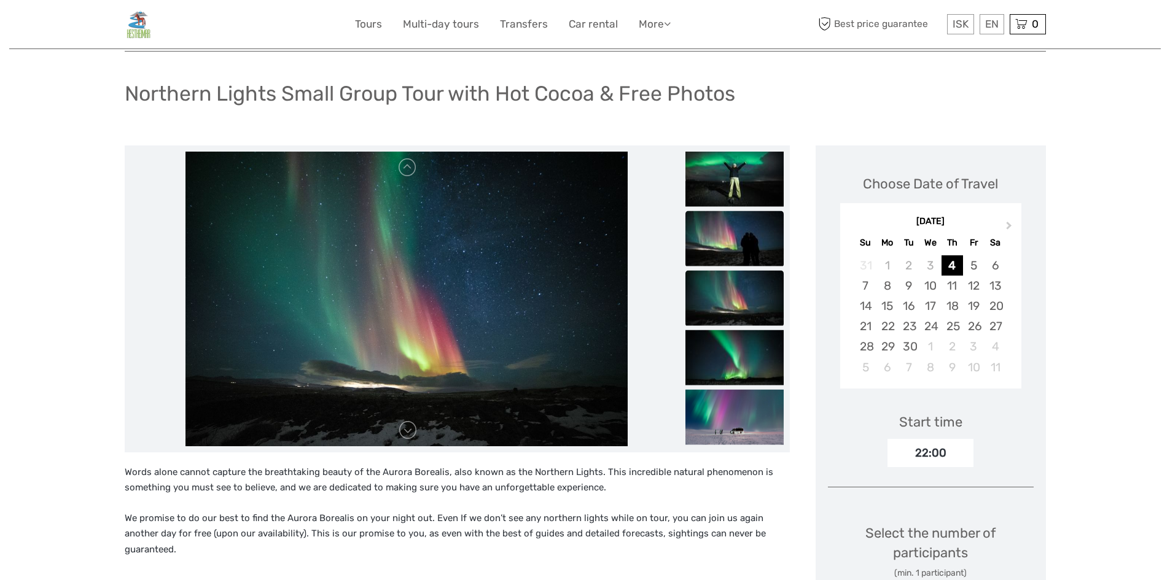
click at [729, 260] on img at bounding box center [734, 238] width 98 height 55
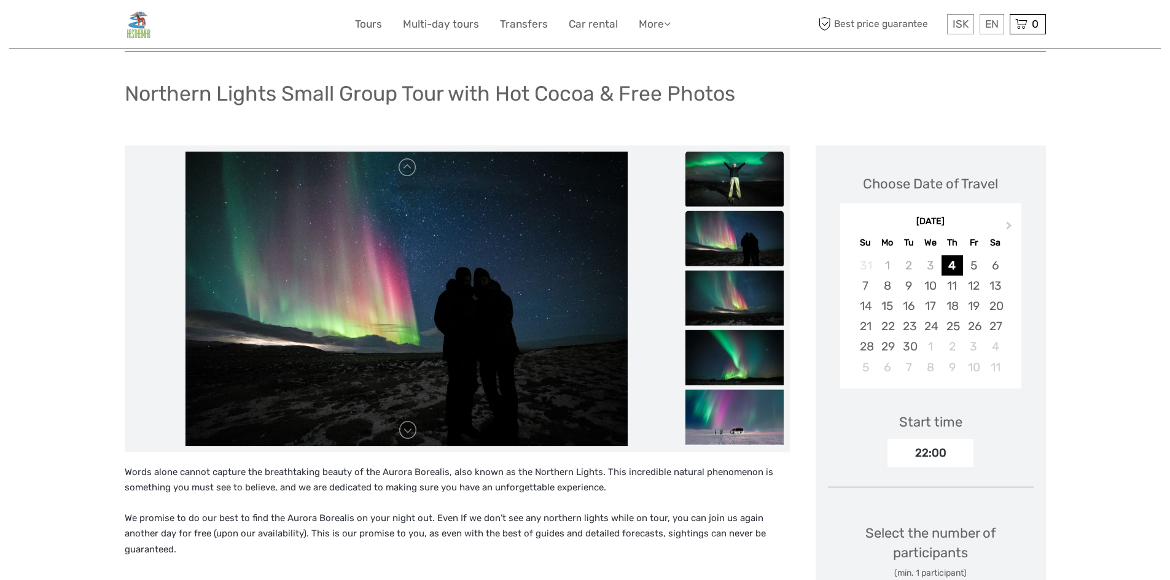
click at [744, 168] on img at bounding box center [734, 178] width 98 height 55
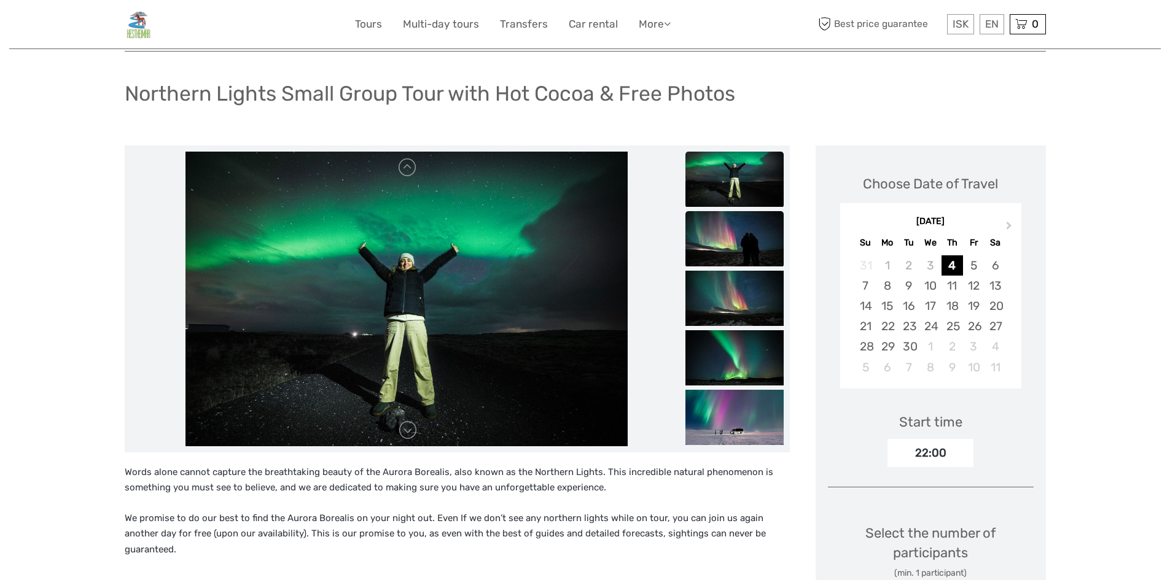
click at [747, 231] on img at bounding box center [734, 238] width 98 height 55
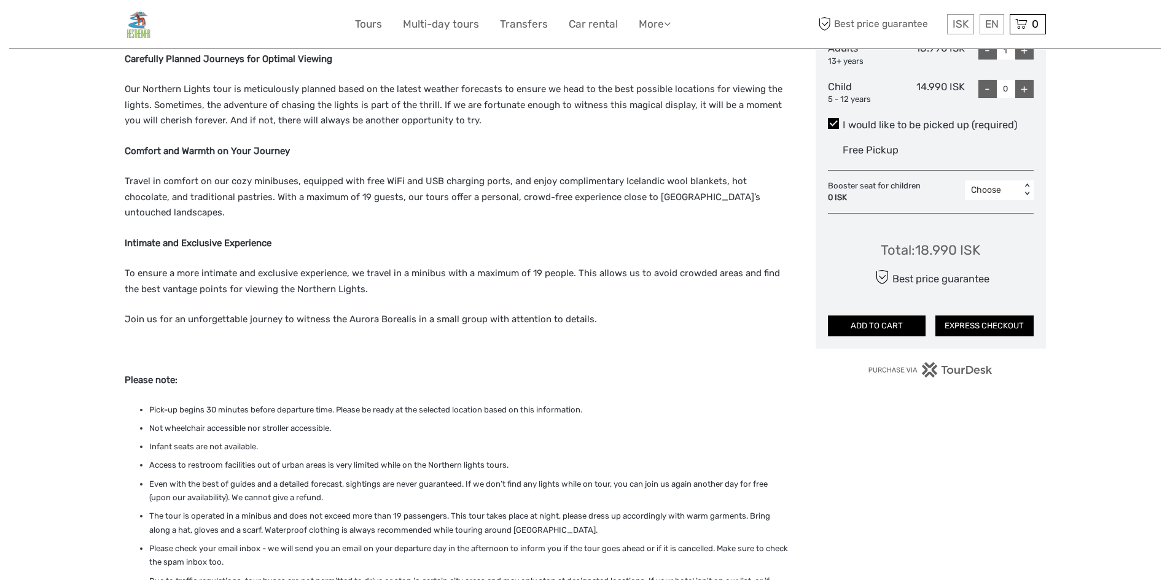
scroll to position [614, 0]
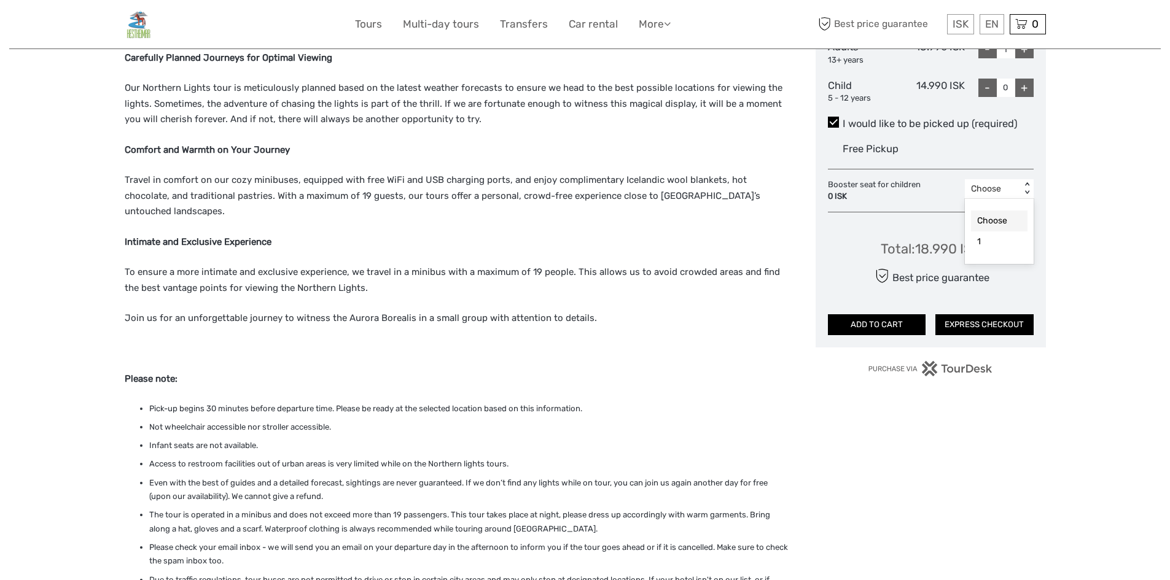
click at [1014, 181] on div "Choose < >" at bounding box center [999, 189] width 69 height 20
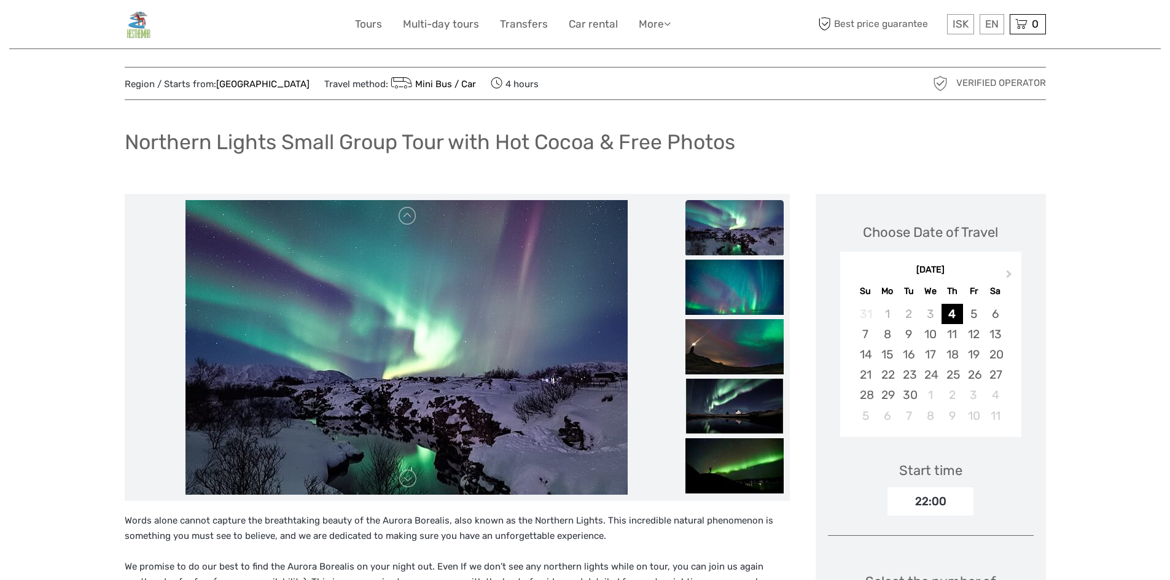
scroll to position [0, 0]
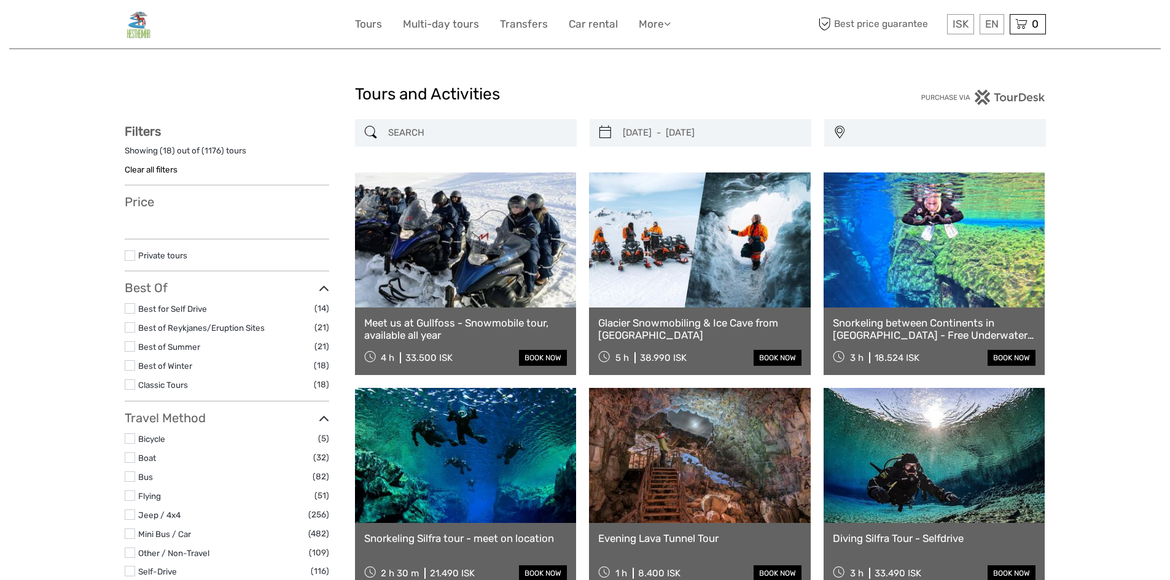
select select
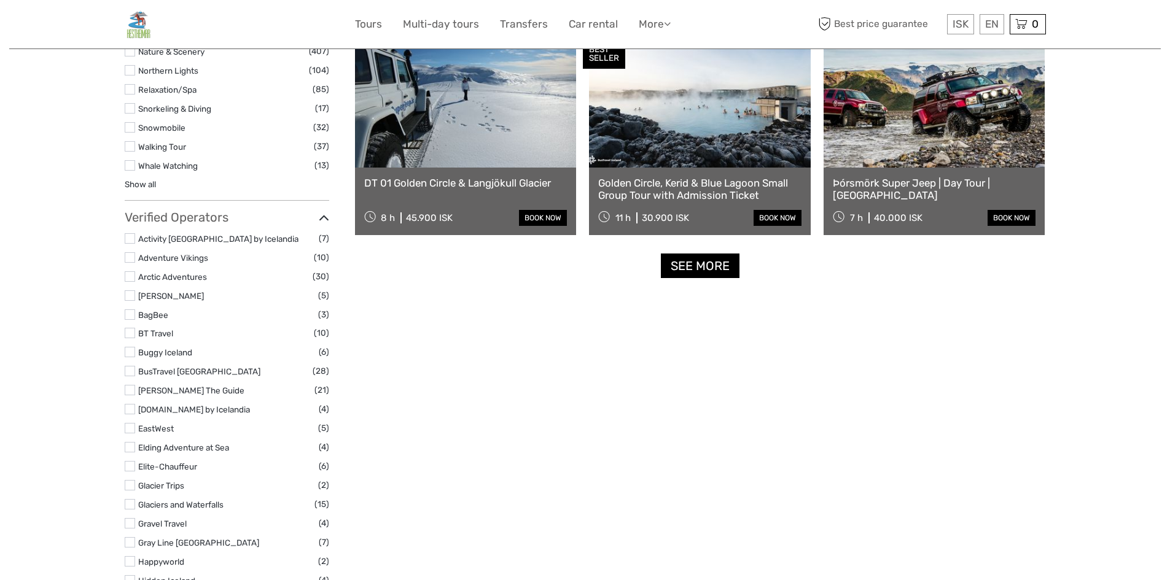
scroll to position [1237, 0]
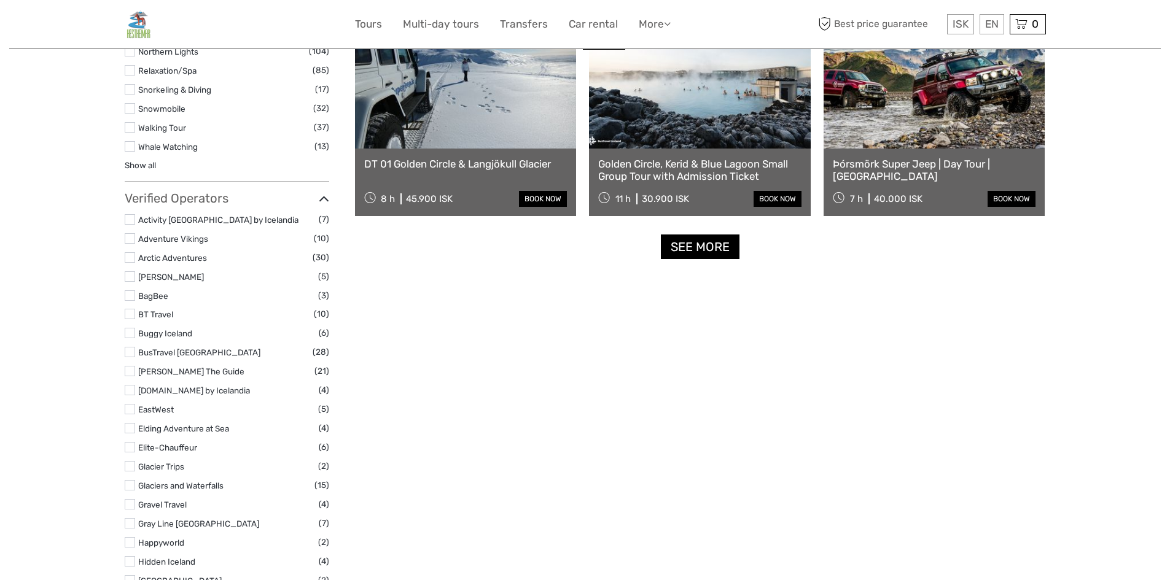
select select
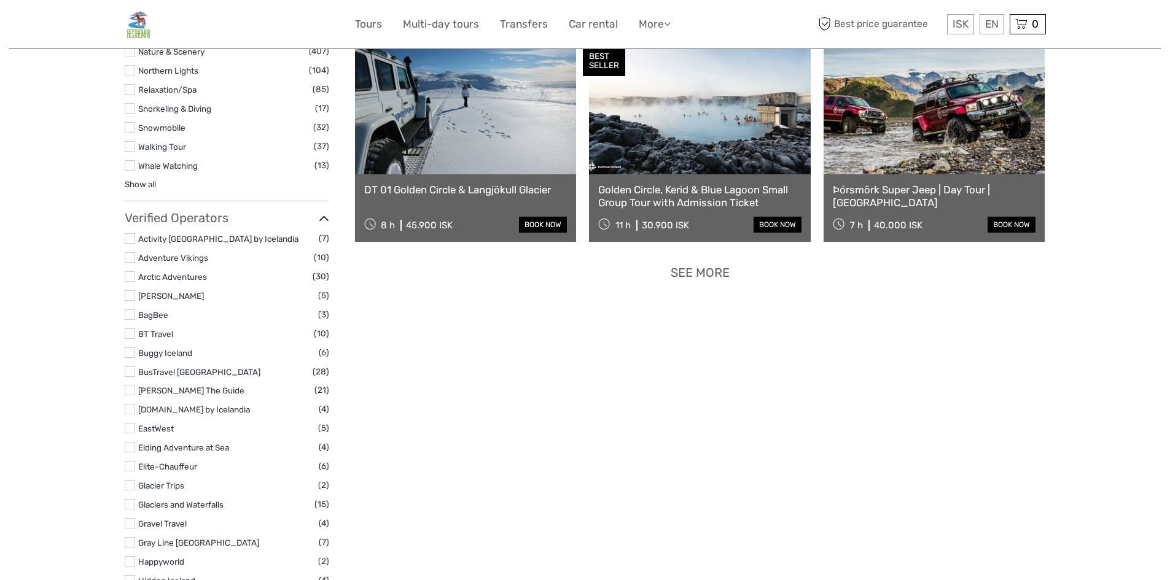
click at [723, 275] on link "See more" at bounding box center [700, 272] width 79 height 25
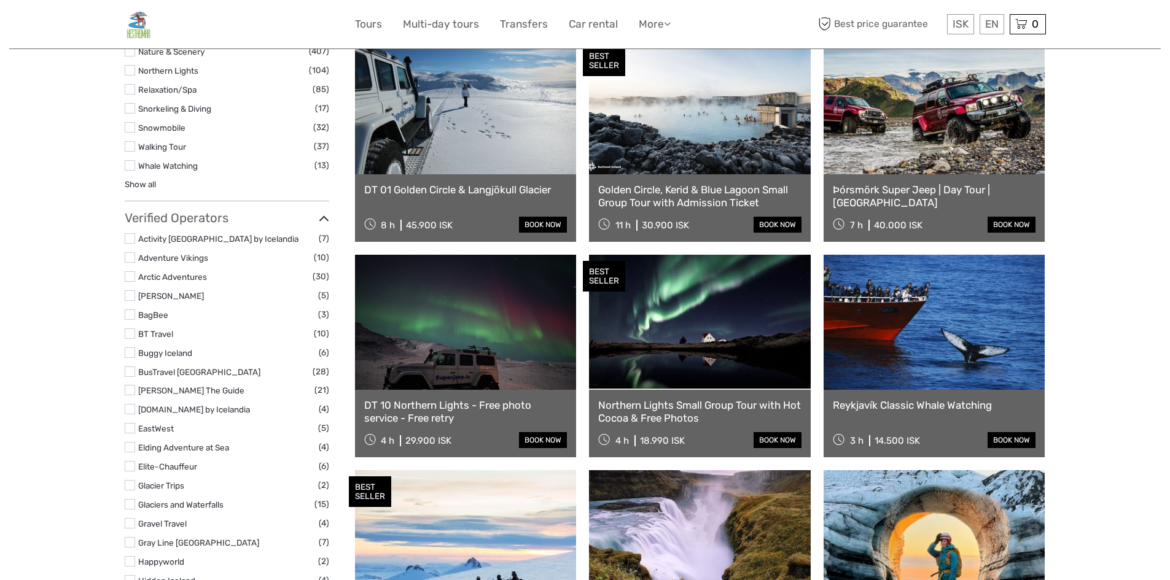
scroll to position [1298, 0]
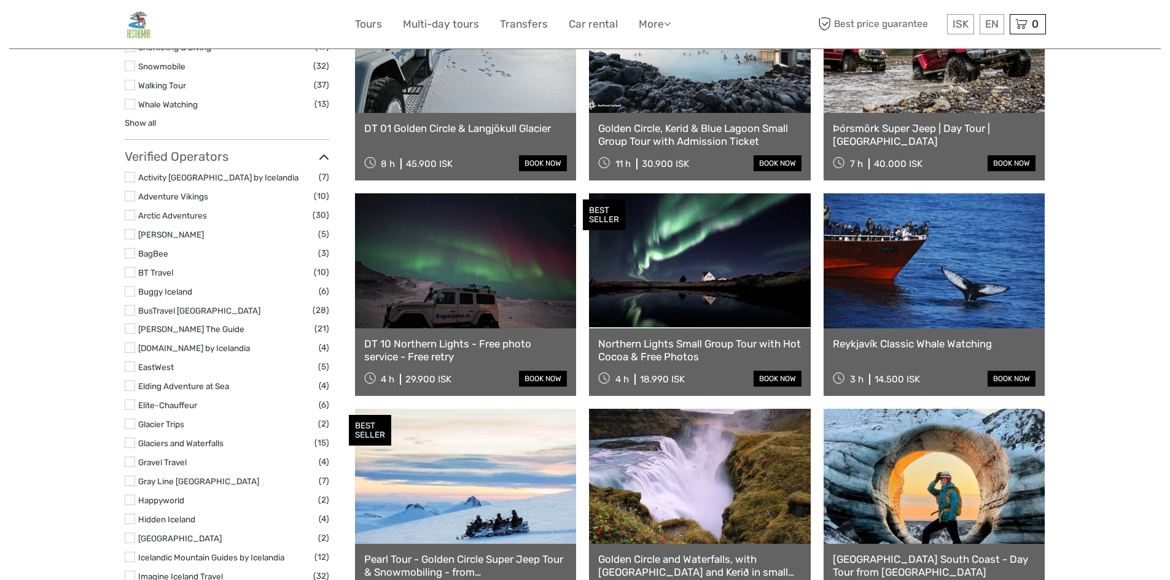
click at [457, 340] on link "DT 10 Northern Lights - Free photo service - Free retry" at bounding box center [465, 350] width 203 height 25
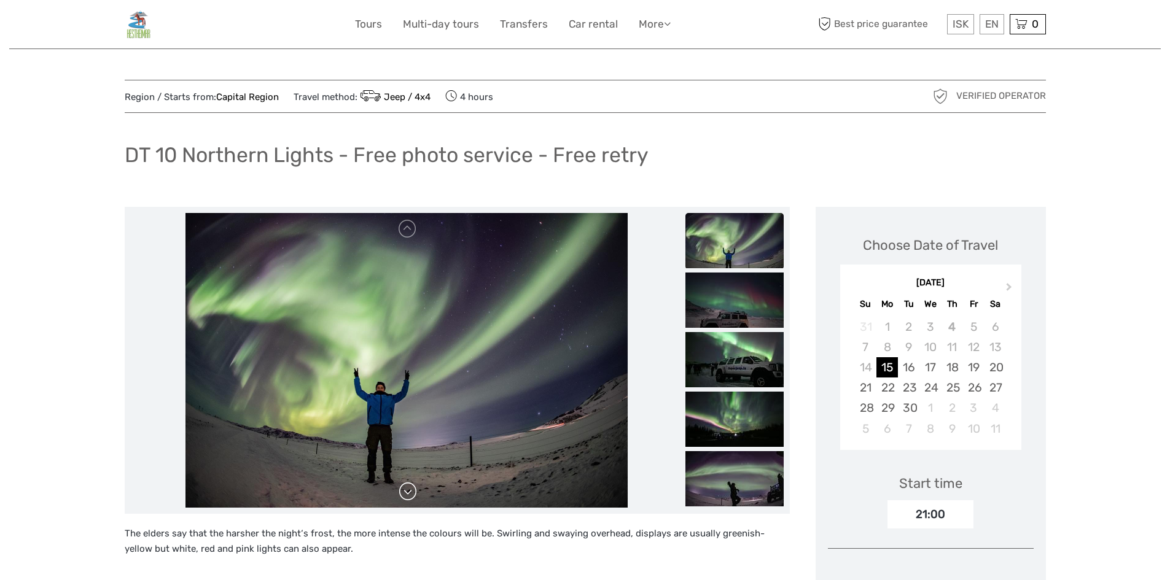
click at [408, 493] on link at bounding box center [408, 492] width 20 height 20
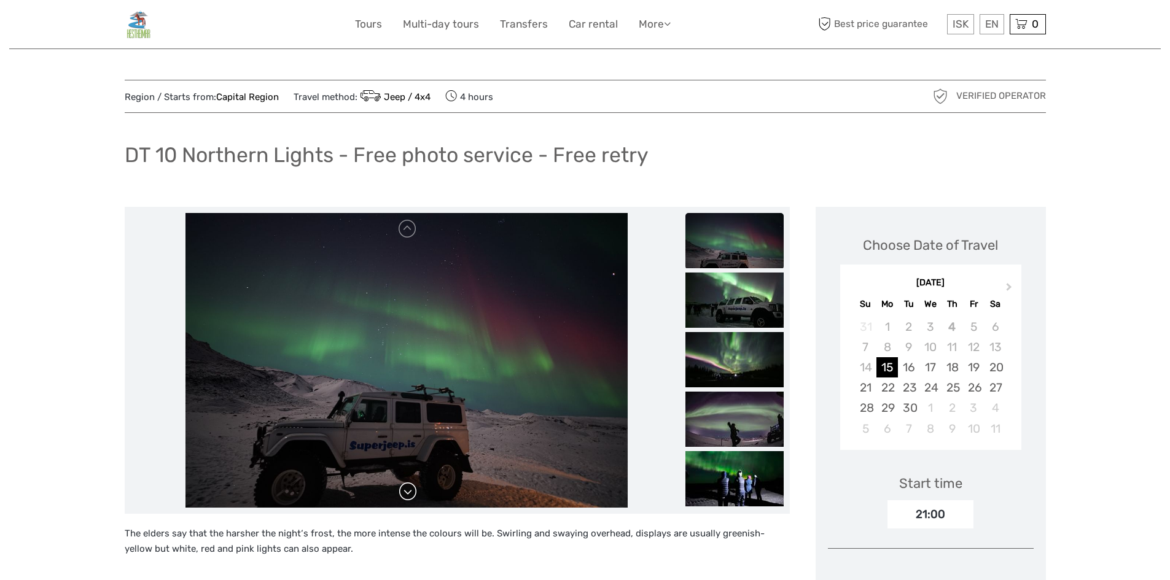
click at [408, 493] on link at bounding box center [408, 492] width 20 height 20
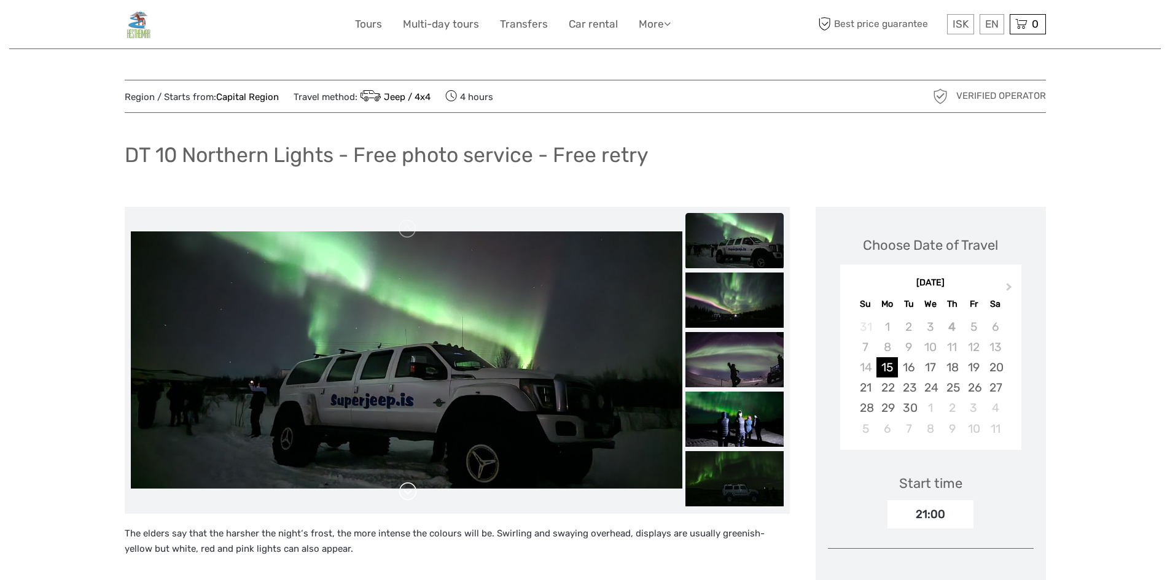
click at [408, 493] on link at bounding box center [408, 492] width 20 height 20
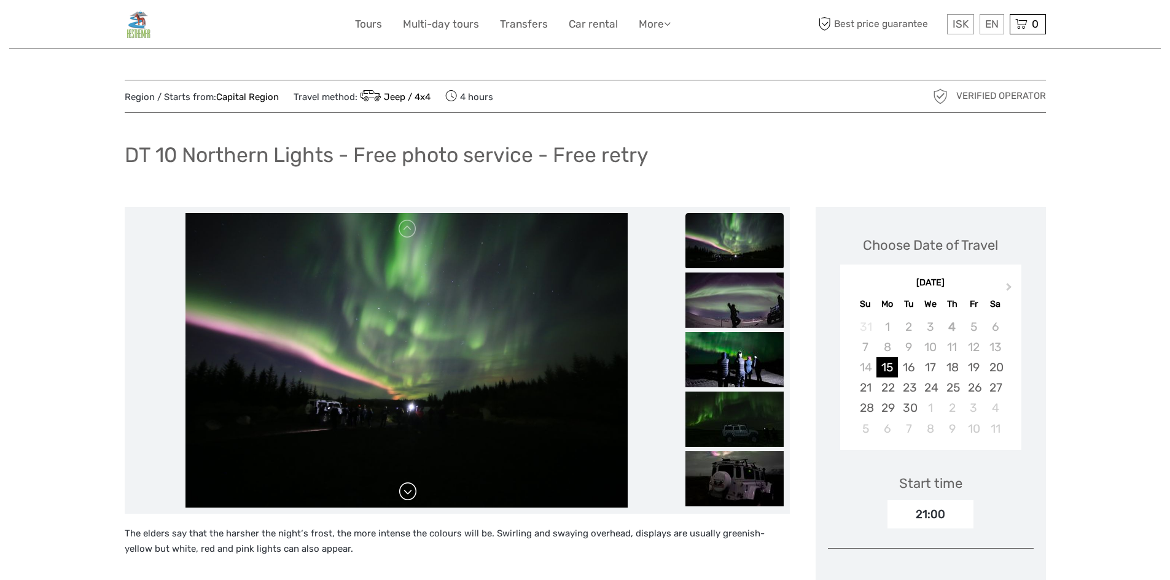
click at [408, 493] on link at bounding box center [408, 492] width 20 height 20
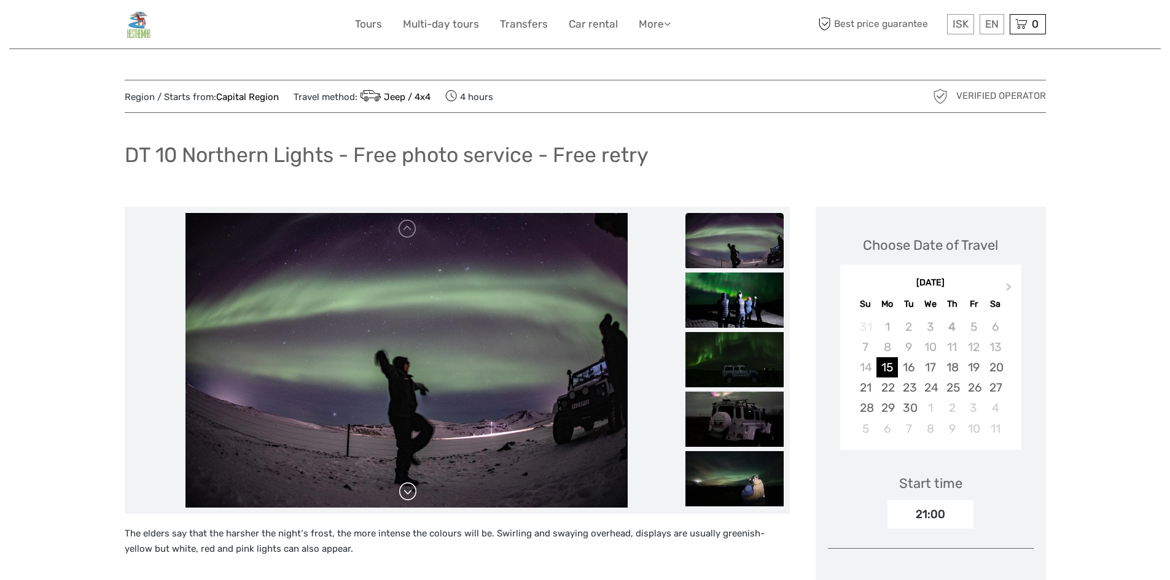
click at [408, 493] on link at bounding box center [408, 492] width 20 height 20
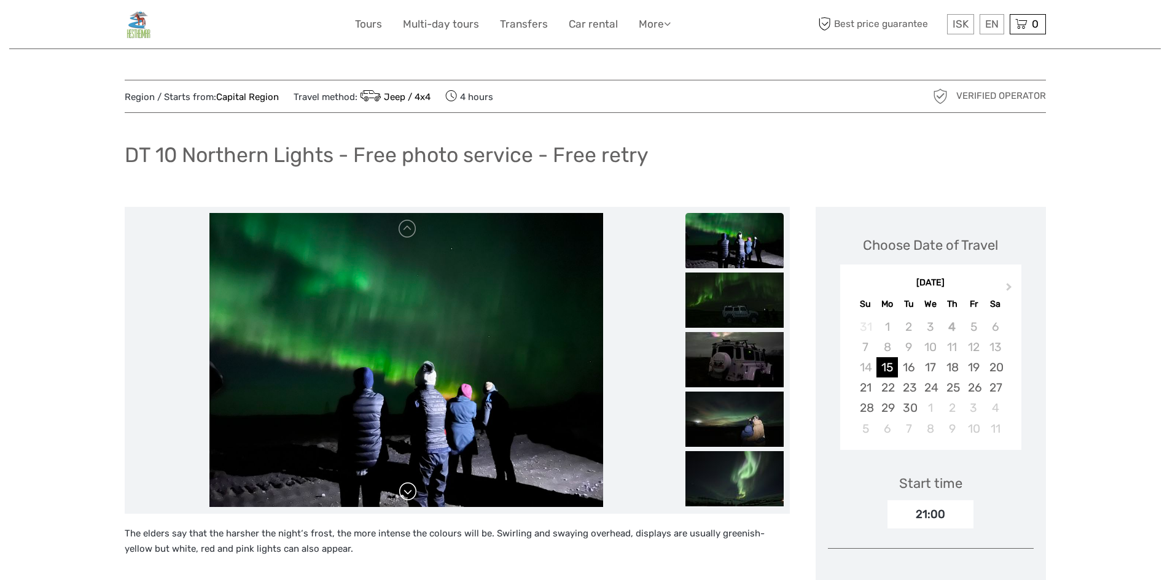
click at [408, 493] on link at bounding box center [408, 492] width 20 height 20
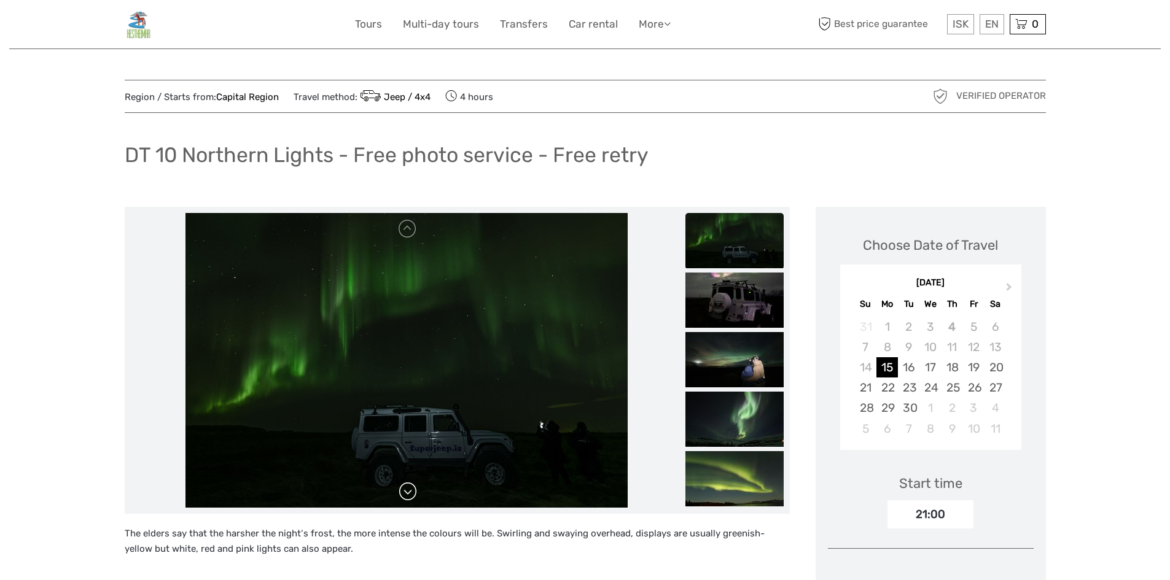
click at [408, 493] on link at bounding box center [408, 492] width 20 height 20
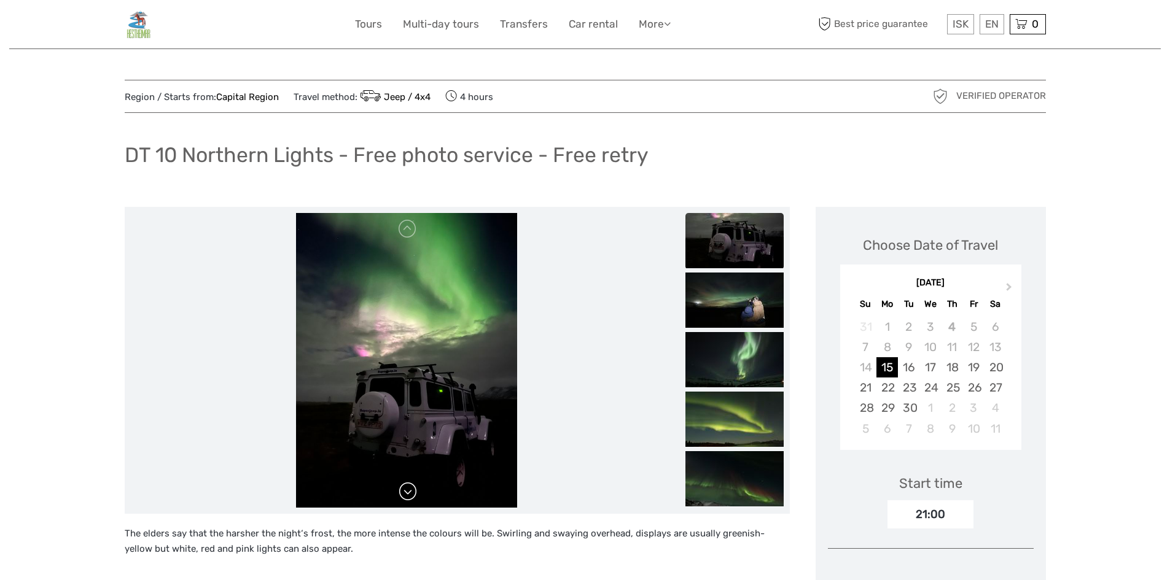
click at [408, 493] on link at bounding box center [408, 492] width 20 height 20
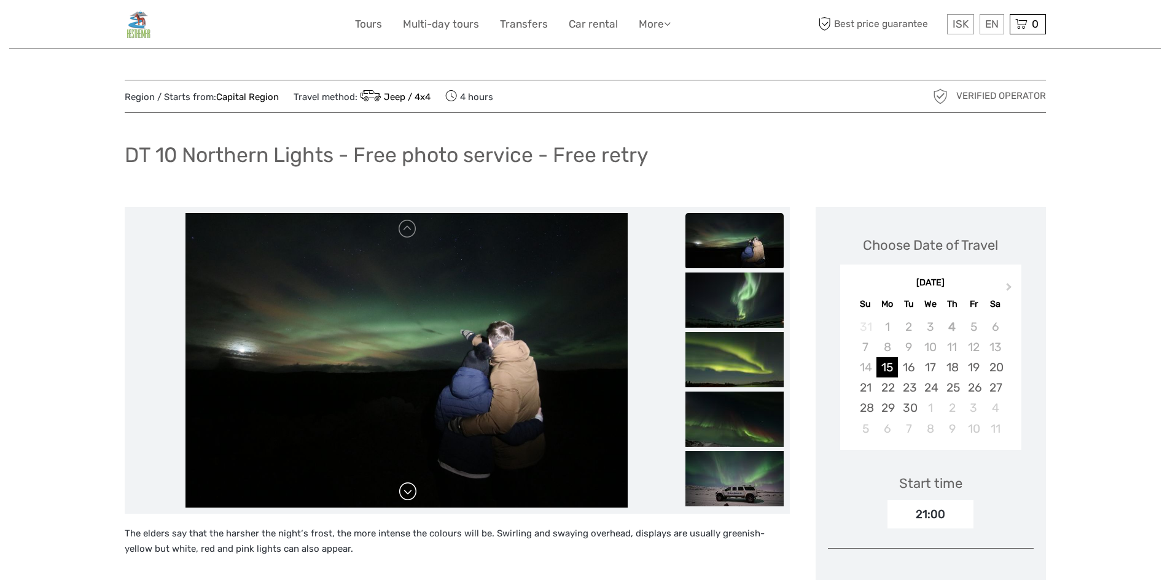
click at [408, 493] on link at bounding box center [408, 492] width 20 height 20
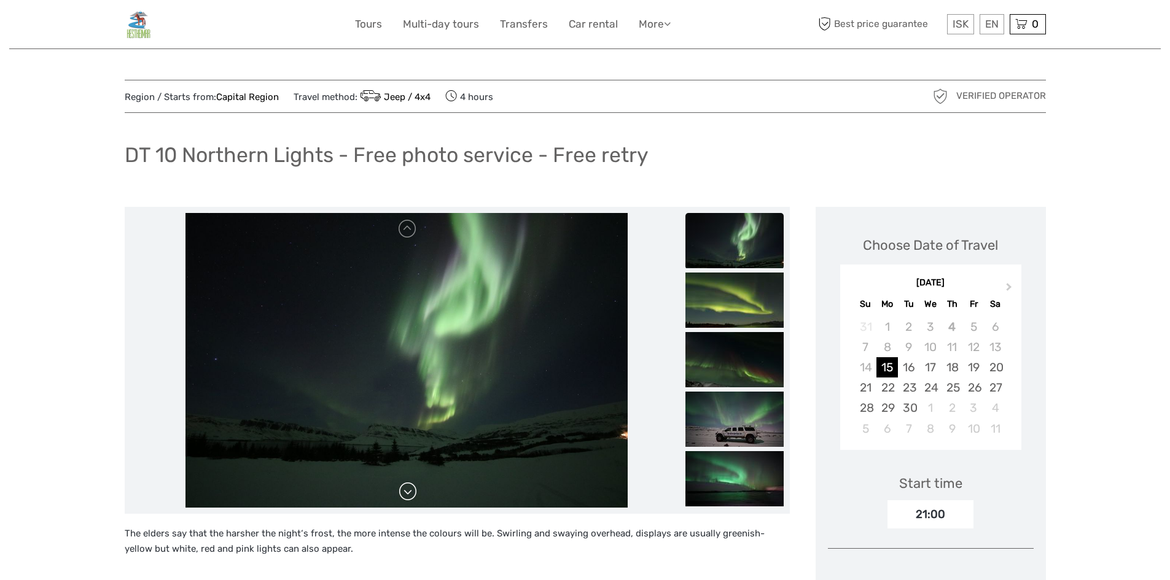
click at [408, 493] on link at bounding box center [408, 492] width 20 height 20
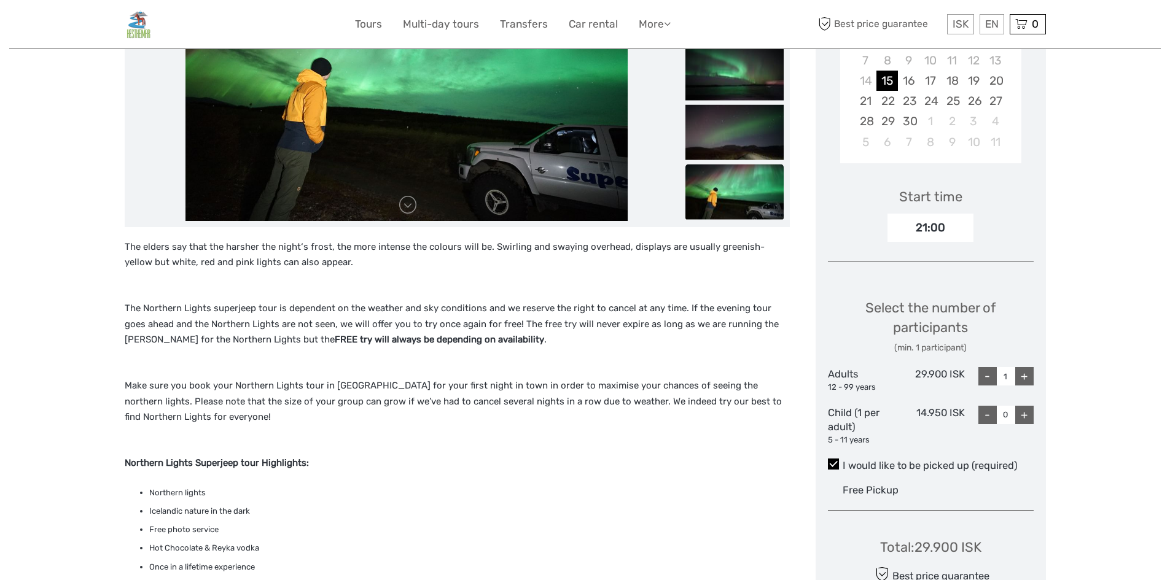
scroll to position [246, 0]
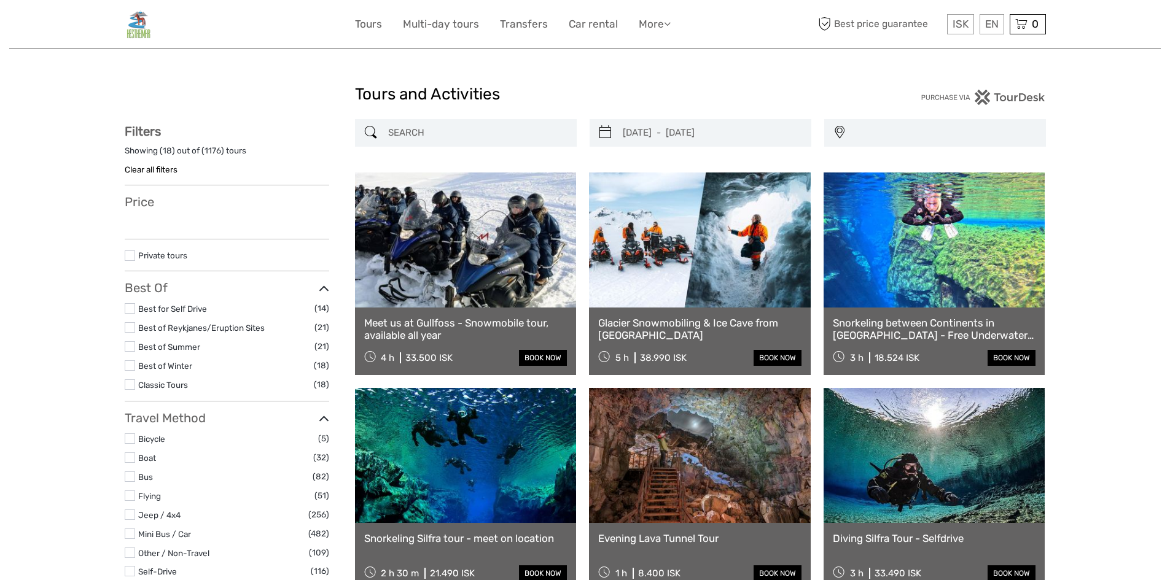
select select
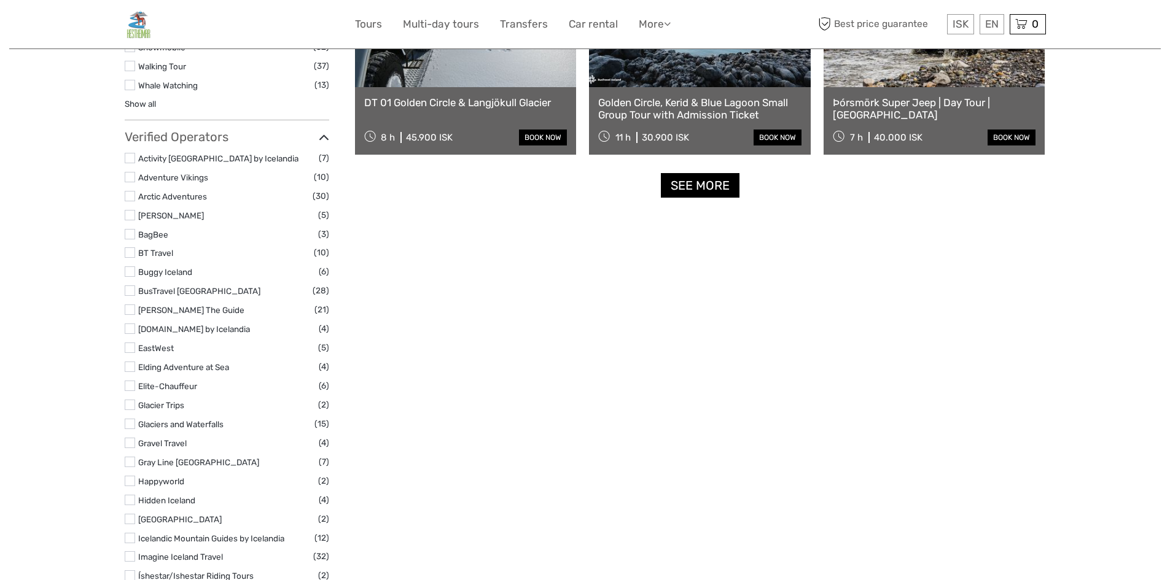
select select
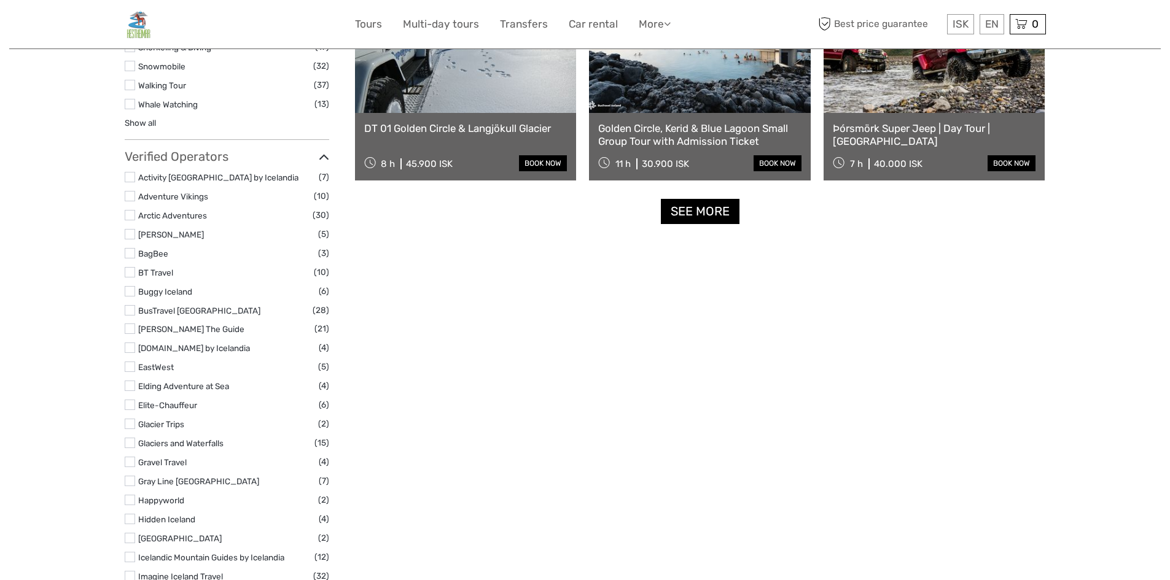
scroll to position [0, 0]
click at [685, 211] on link "See more" at bounding box center [700, 211] width 79 height 25
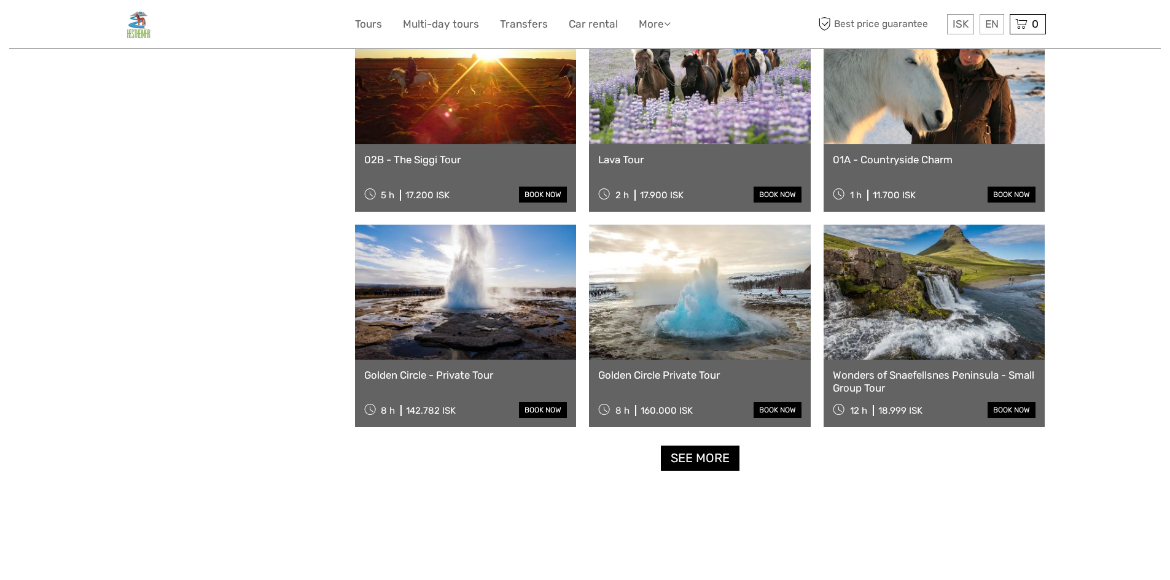
scroll to position [2403, 0]
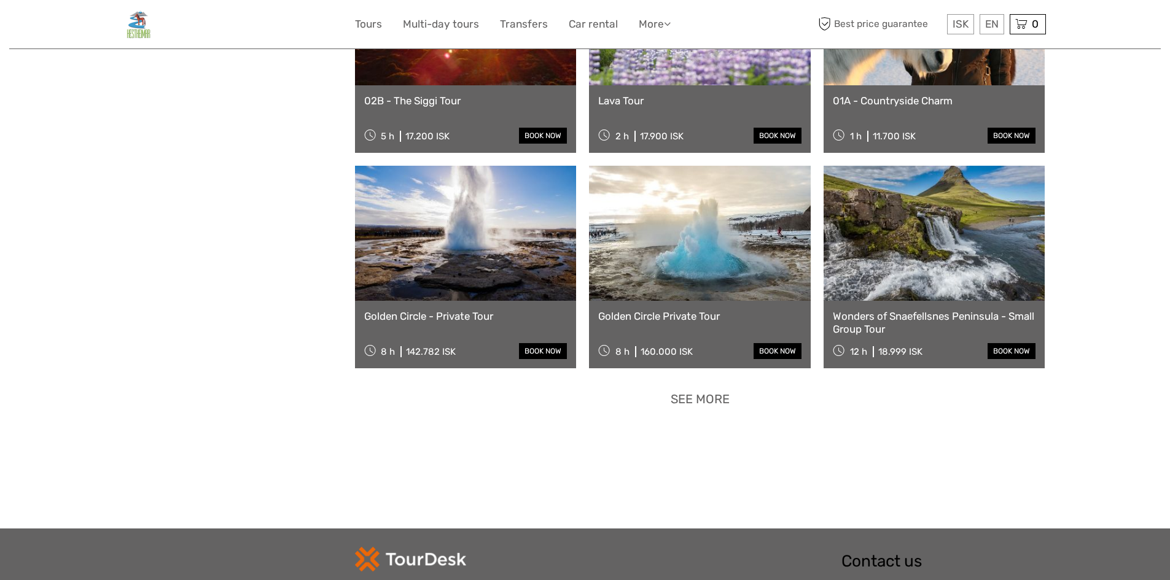
click at [706, 409] on link "See more" at bounding box center [700, 399] width 79 height 25
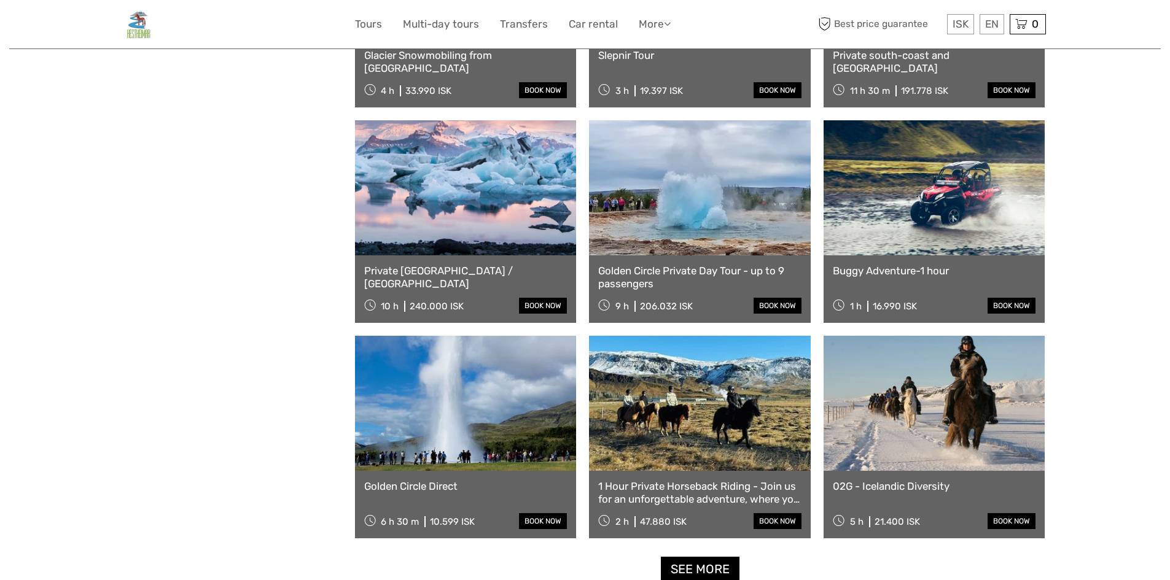
scroll to position [3570, 0]
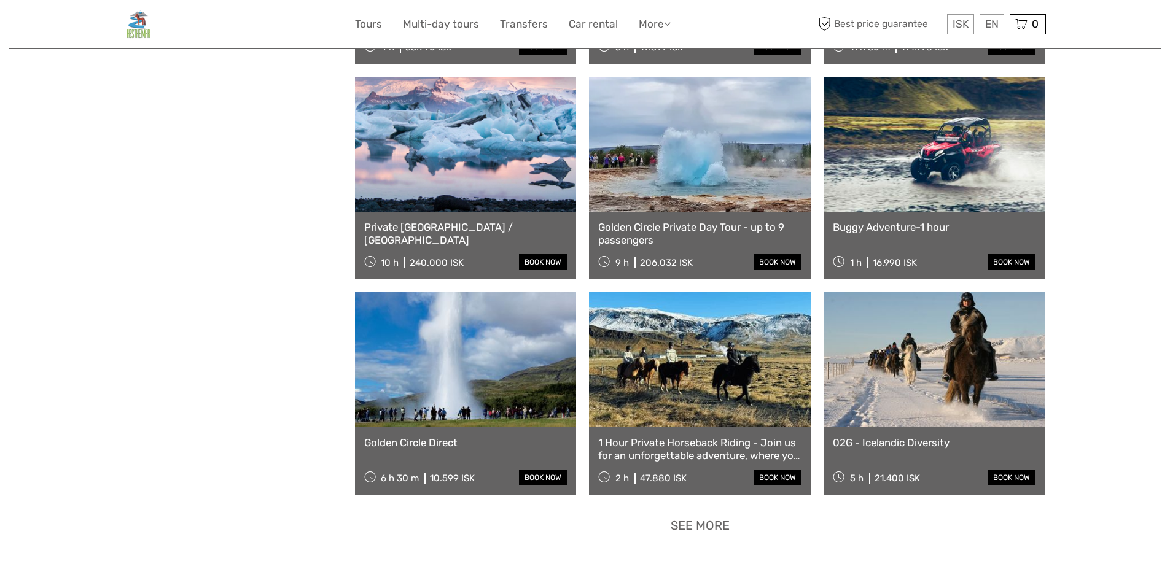
click at [709, 529] on link "See more" at bounding box center [700, 525] width 79 height 25
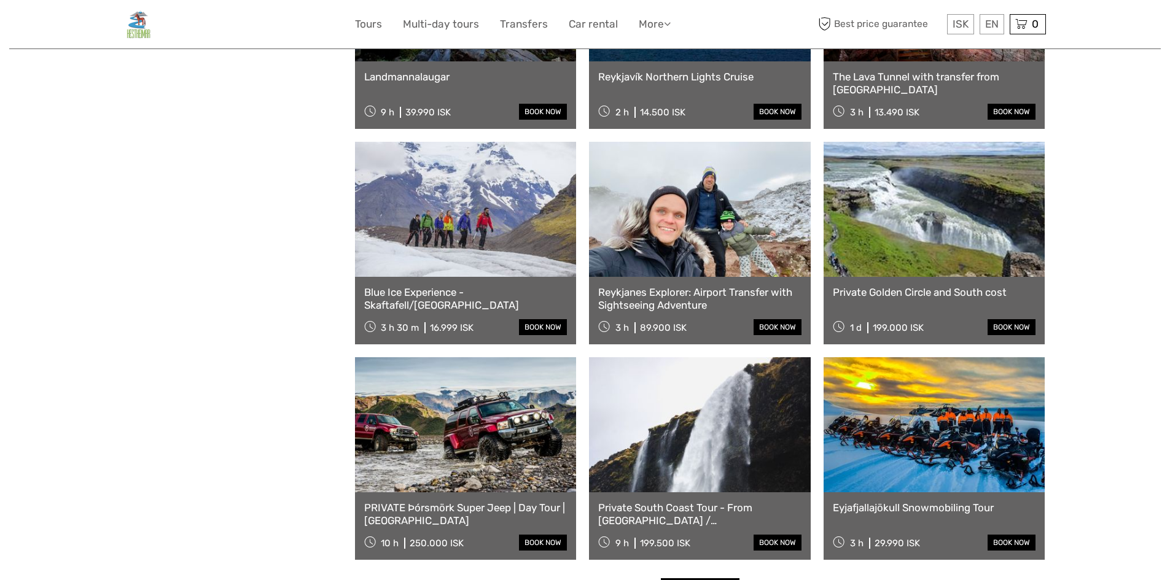
scroll to position [4982, 0]
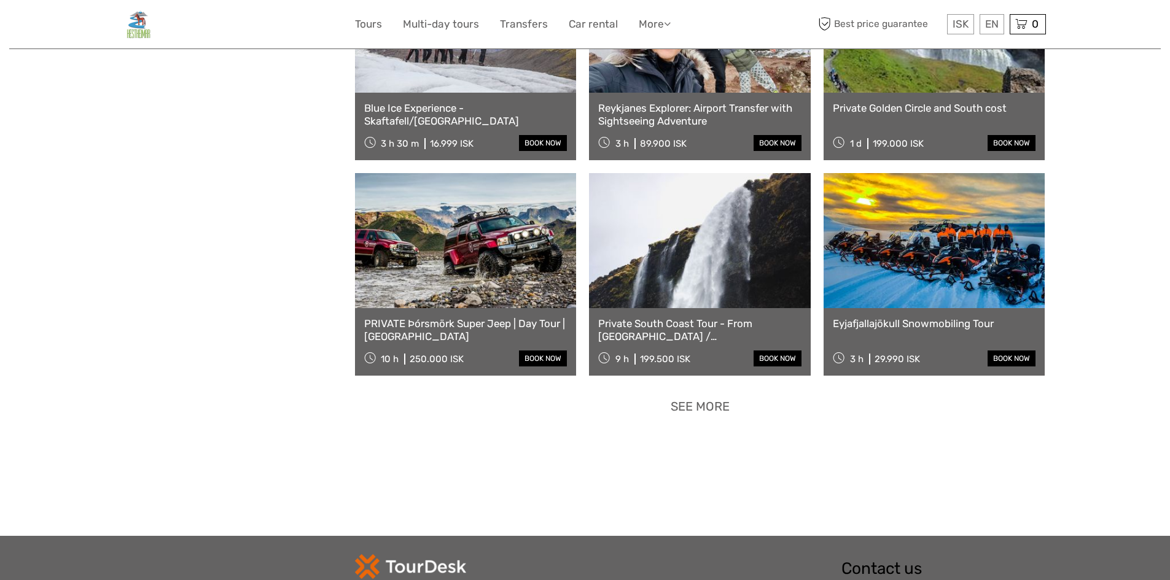
click at [724, 413] on link "See more" at bounding box center [700, 406] width 79 height 25
